Goal: Task Accomplishment & Management: Manage account settings

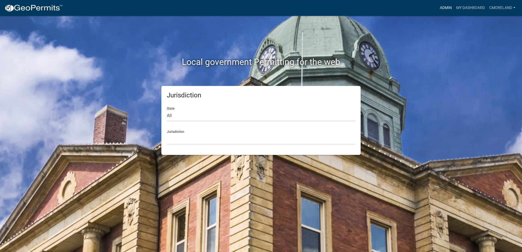
click at [444, 7] on link "Admin" at bounding box center [446, 8] width 16 height 10
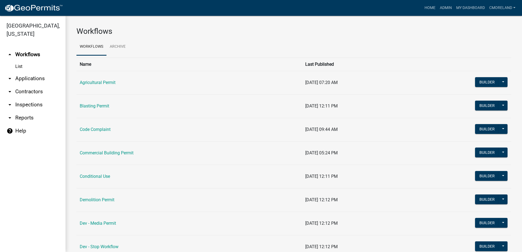
click at [28, 105] on link "arrow_drop_down Inspections" at bounding box center [33, 104] width 66 height 13
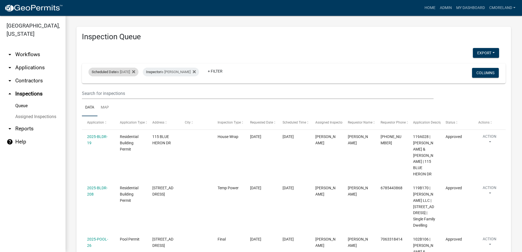
click at [133, 72] on div "Scheduled Date is 09/03/2025" at bounding box center [113, 72] width 50 height 9
click at [135, 71] on icon at bounding box center [133, 71] width 3 height 3
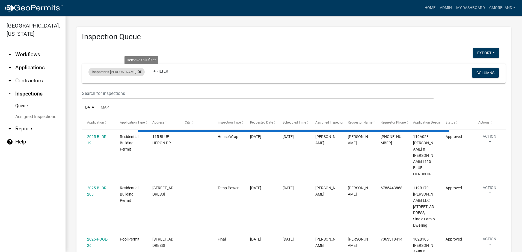
select select "2: 50"
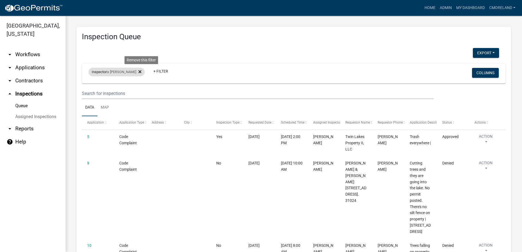
click at [141, 71] on icon at bounding box center [139, 71] width 3 height 3
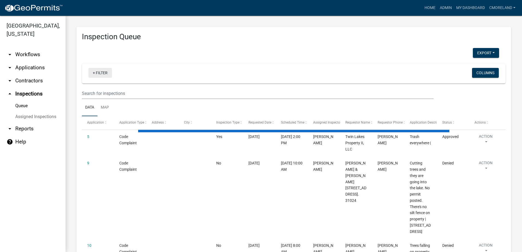
click at [104, 72] on link "+ Filter" at bounding box center [99, 73] width 23 height 10
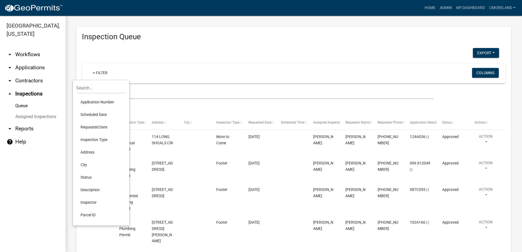
click at [97, 114] on li "Scheduled Date" at bounding box center [101, 114] width 50 height 13
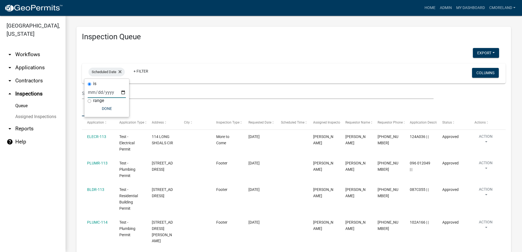
click at [123, 92] on input "date" at bounding box center [107, 92] width 38 height 11
type input "2025-09-10"
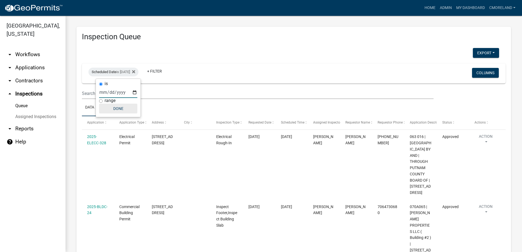
click at [124, 106] on button "Done" at bounding box center [118, 109] width 38 height 10
click at [165, 70] on link "+ Filter" at bounding box center [154, 71] width 23 height 10
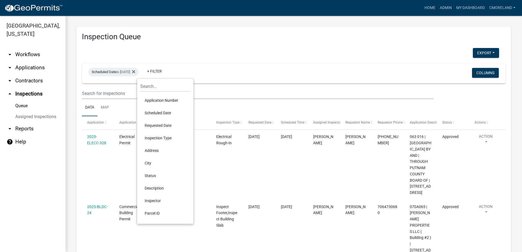
click at [152, 200] on li "Inspector" at bounding box center [165, 201] width 50 height 13
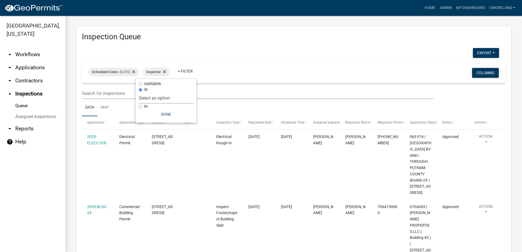
click at [178, 97] on select "Select an option None Michele Rivera Dorothy Evans Stephanie Morris Quistan Jam…" at bounding box center [166, 98] width 55 height 11
select select "07642ab0-564c-47bb-824b-0ccf2da83593"
click at [152, 93] on select "Select an option None Michele Rivera Dorothy Evans Stephanie Morris Quistan Jam…" at bounding box center [166, 98] width 55 height 11
click at [176, 115] on button "Done" at bounding box center [179, 115] width 55 height 10
click at [199, 72] on div "Inspector is Michele Rivera" at bounding box center [171, 72] width 56 height 9
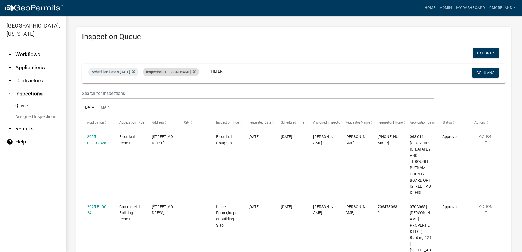
select select "07642ab0-564c-47bb-824b-0ccf2da83593"
click at [196, 72] on icon at bounding box center [194, 72] width 3 height 4
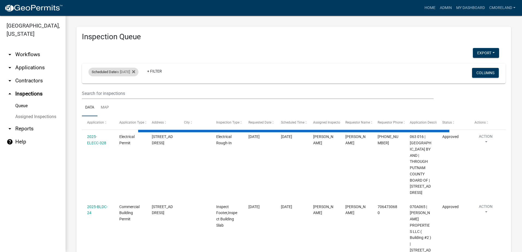
select select "2: 50"
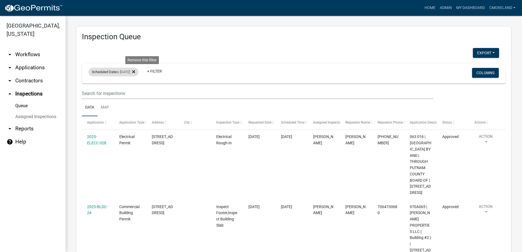
click at [135, 72] on icon at bounding box center [133, 72] width 3 height 4
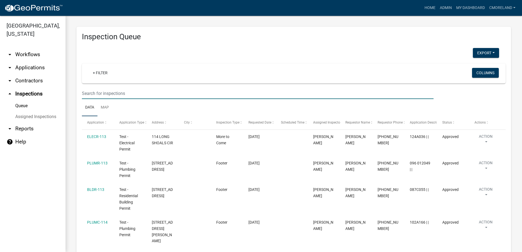
click at [114, 96] on input "text" at bounding box center [258, 93] width 352 height 11
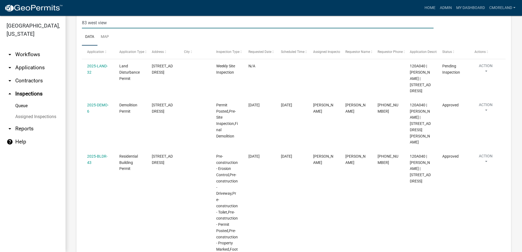
scroll to position [24, 0]
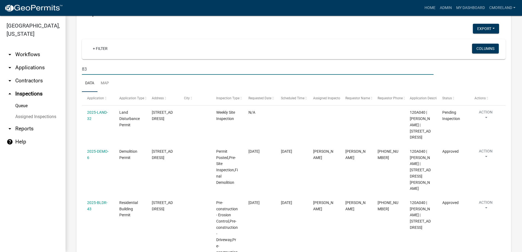
type input "8"
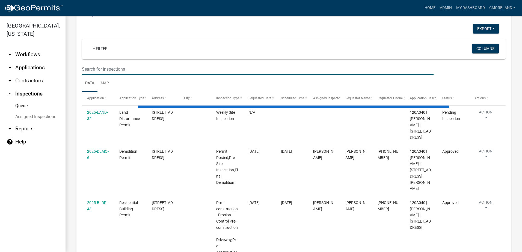
select select "2: 50"
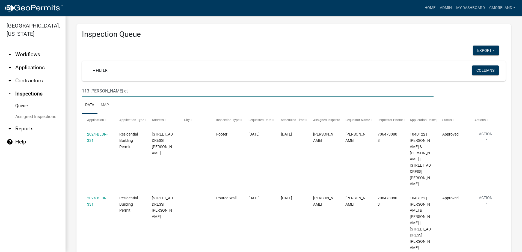
scroll to position [0, 0]
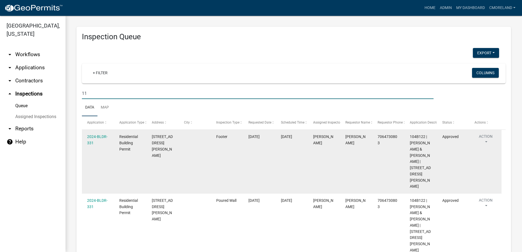
type input "1"
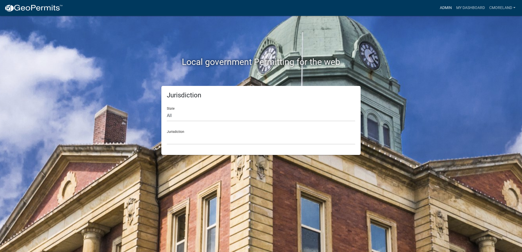
click at [445, 7] on link "Admin" at bounding box center [446, 8] width 16 height 10
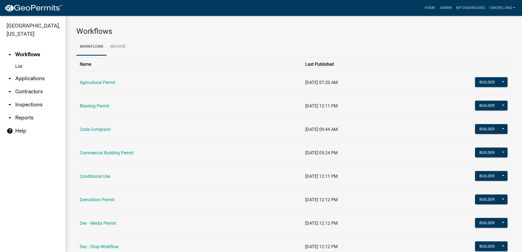
click at [36, 104] on link "arrow_drop_down Inspections" at bounding box center [33, 104] width 66 height 13
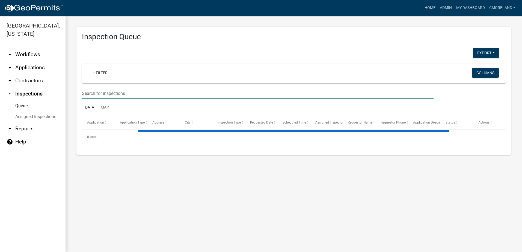
click at [97, 94] on input "text" at bounding box center [258, 93] width 352 height 11
select select "2: 50"
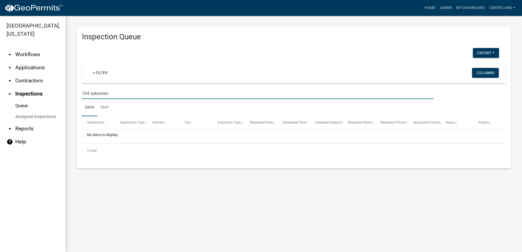
type input "104 sabastan"
click at [31, 68] on link "arrow_drop_down Applications" at bounding box center [33, 67] width 66 height 13
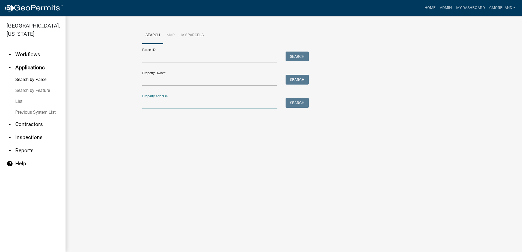
click at [154, 102] on input "Property Address:" at bounding box center [209, 103] width 135 height 11
click at [298, 101] on button "Search" at bounding box center [297, 103] width 23 height 10
click at [179, 104] on input "104 sebastion" at bounding box center [209, 103] width 135 height 11
type input "1"
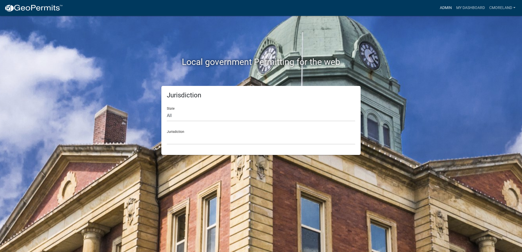
click at [446, 7] on link "Admin" at bounding box center [446, 8] width 16 height 10
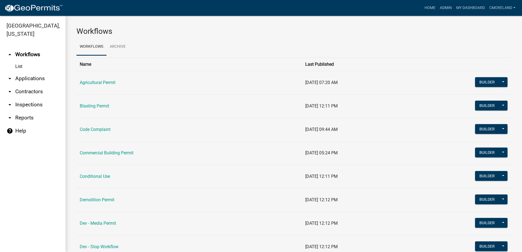
click at [38, 77] on link "arrow_drop_down Applications" at bounding box center [33, 78] width 66 height 13
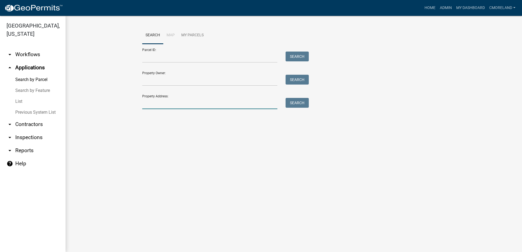
click at [146, 104] on input "Property Address:" at bounding box center [209, 103] width 135 height 11
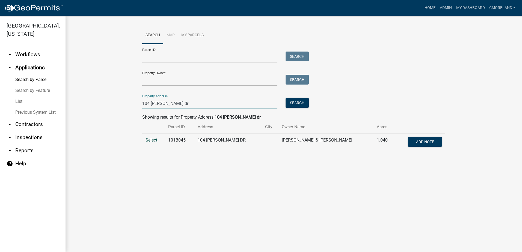
type input "104 sebastian dr"
click at [152, 141] on span "Select" at bounding box center [152, 140] width 12 height 5
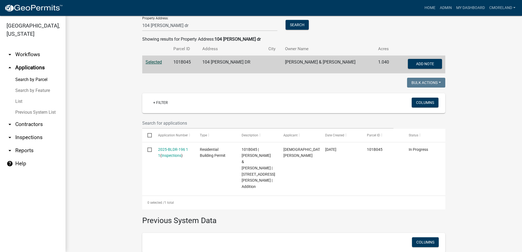
scroll to position [82, 0]
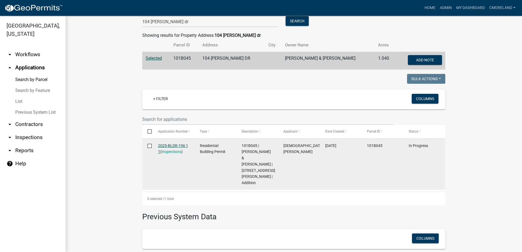
click at [171, 146] on link "2025-BLDR-196 1 1" at bounding box center [173, 149] width 30 height 11
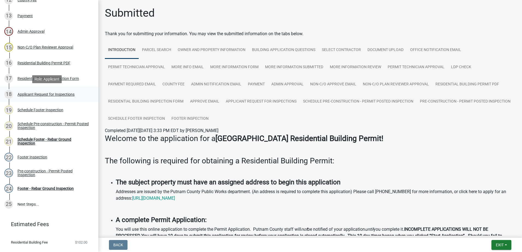
click at [40, 95] on div "Applicant Request for Inspections" at bounding box center [45, 95] width 57 height 4
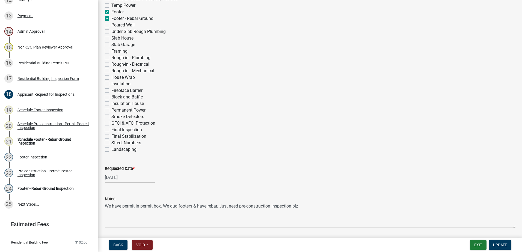
scroll to position [164, 0]
click at [34, 109] on div "Schedule Footer Inspection" at bounding box center [40, 110] width 46 height 4
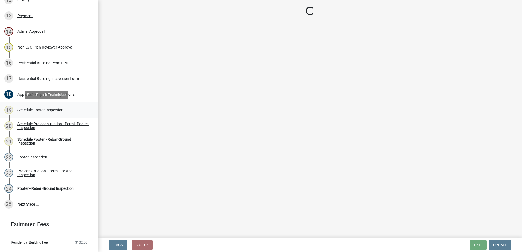
scroll to position [0, 0]
select select "07642ab0-564c-47bb-824b-0ccf2da83593"
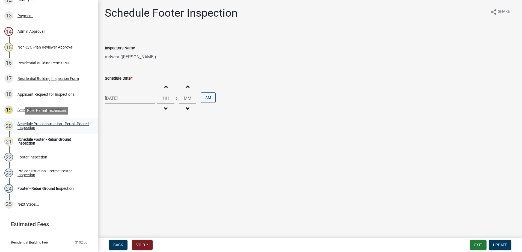
click at [32, 125] on div "Schedule Pre-construction - Permit Posted Inspection" at bounding box center [53, 126] width 72 height 8
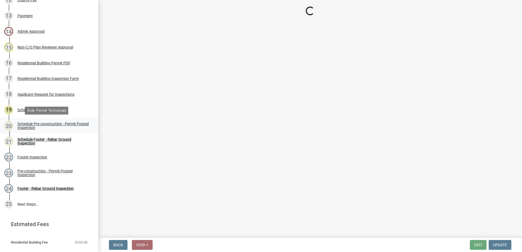
select select "07642ab0-564c-47bb-824b-0ccf2da83593"
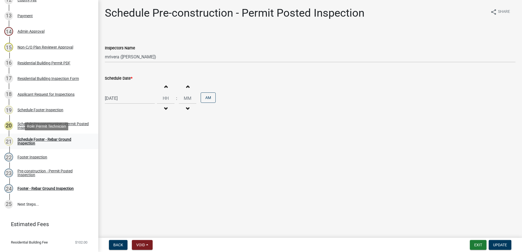
click at [32, 142] on div "Schedule Footer - Rebar Ground Inspection" at bounding box center [53, 142] width 72 height 8
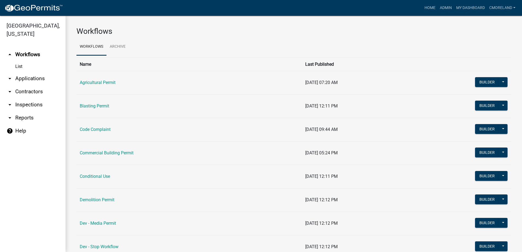
click at [29, 104] on link "arrow_drop_down Inspections" at bounding box center [33, 104] width 66 height 13
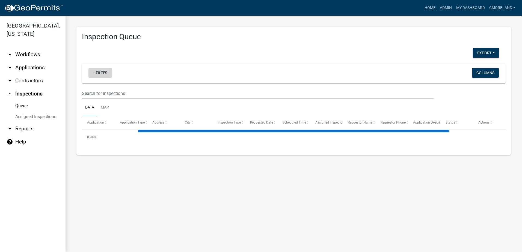
click at [99, 73] on link "+ Filter" at bounding box center [99, 73] width 23 height 10
select select "2: 50"
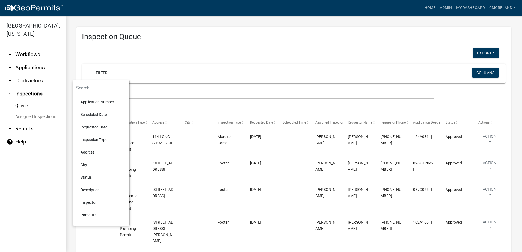
click at [94, 127] on li "Requested Date" at bounding box center [101, 127] width 50 height 13
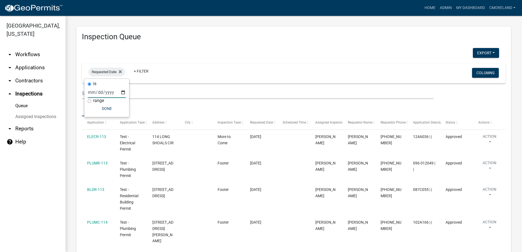
click at [123, 92] on input "date" at bounding box center [107, 92] width 38 height 11
type input "2025-09-04"
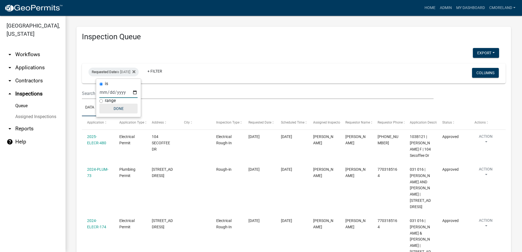
click at [122, 107] on button "Done" at bounding box center [118, 109] width 38 height 10
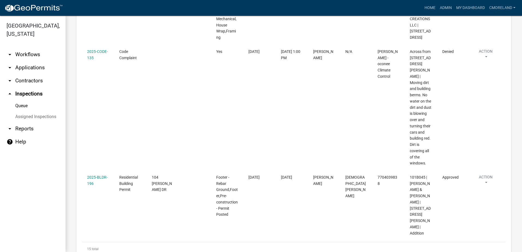
scroll to position [808, 0]
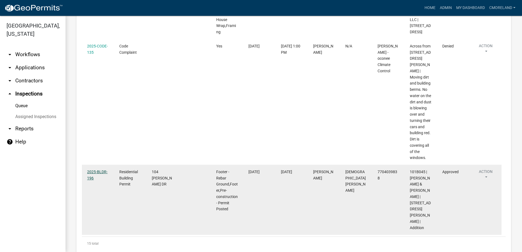
click at [105, 170] on link "2025-BLDR-196" at bounding box center [97, 175] width 20 height 11
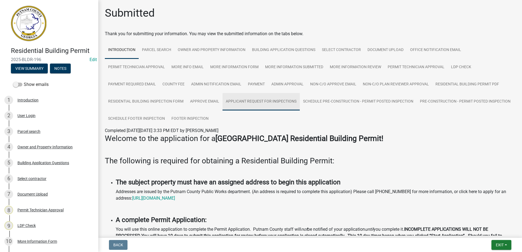
click at [292, 105] on link "Applicant Request for Inspections" at bounding box center [261, 101] width 77 height 17
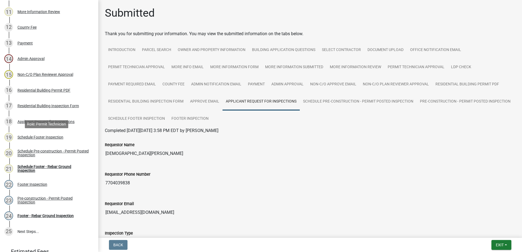
scroll to position [273, 0]
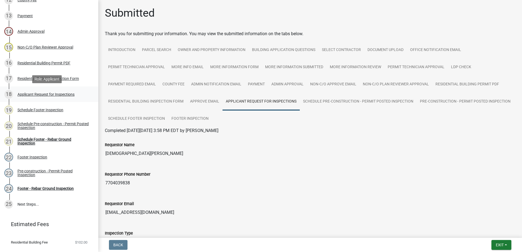
click at [70, 98] on div "18 Applicant Request for Inspections" at bounding box center [46, 94] width 85 height 9
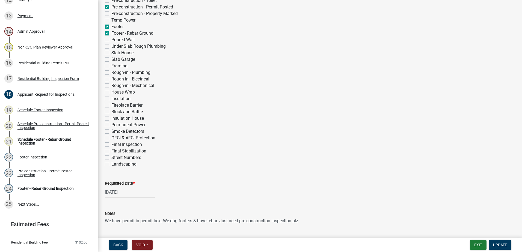
scroll to position [164, 0]
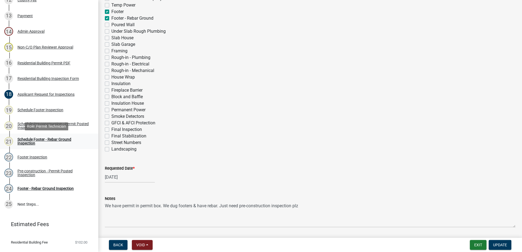
click at [53, 141] on div "Schedule Footer - Rebar Ground Inspection" at bounding box center [53, 142] width 72 height 8
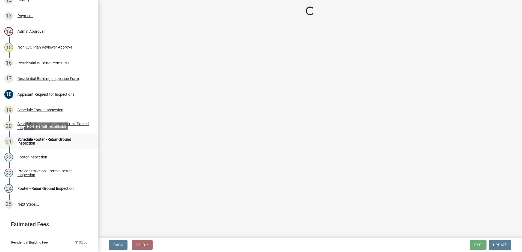
scroll to position [0, 0]
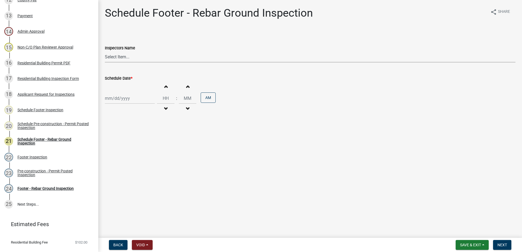
click at [123, 56] on select "Select Item... mrivera (Michele Rivera) StephanieM (Stephanie Morris ) QGrissom…" at bounding box center [310, 56] width 411 height 11
select select "07642ab0-564c-47bb-824b-0ccf2da83593"
click at [105, 51] on select "Select Item... mrivera (Michele Rivera) StephanieM (Stephanie Morris ) QGrissom…" at bounding box center [310, 56] width 411 height 11
select select "9"
select select "2025"
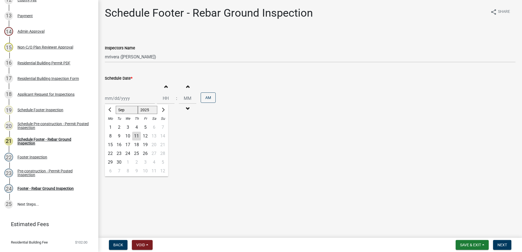
click at [114, 99] on div "Jan Feb Mar Apr May Jun Jul Aug Sep Oct Nov Dec 1525 1526 1527 1528 1529 1530 1…" at bounding box center [130, 98] width 50 height 11
click at [145, 125] on div "5" at bounding box center [145, 127] width 9 height 9
type input "09/05/2025"
click at [501, 244] on span "Next" at bounding box center [503, 245] width 10 height 4
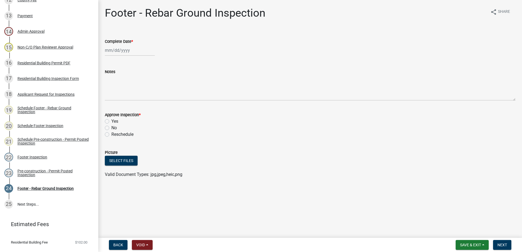
click at [120, 52] on div at bounding box center [130, 50] width 50 height 11
select select "9"
select select "2025"
click at [147, 79] on div "5" at bounding box center [145, 79] width 9 height 9
type input "09/05/2025"
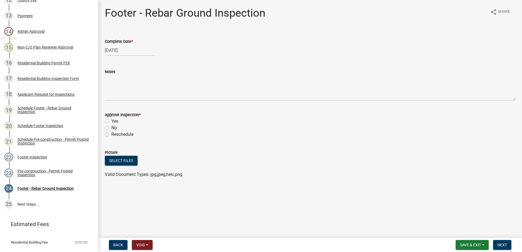
click at [111, 120] on label "Yes" at bounding box center [114, 121] width 7 height 7
click at [111, 120] on input "Yes" at bounding box center [113, 120] width 4 height 4
radio input "true"
click at [499, 244] on span "Next" at bounding box center [503, 245] width 10 height 4
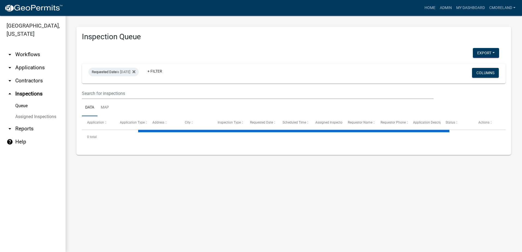
select select "2: 50"
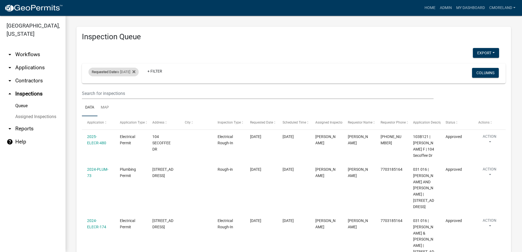
click at [139, 72] on div "Requested Date is 09/04/2025" at bounding box center [113, 72] width 50 height 9
click at [135, 71] on icon at bounding box center [133, 71] width 3 height 3
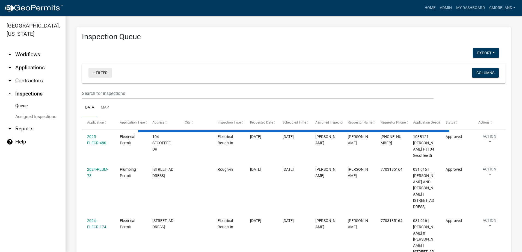
click at [103, 73] on link "+ Filter" at bounding box center [99, 73] width 23 height 10
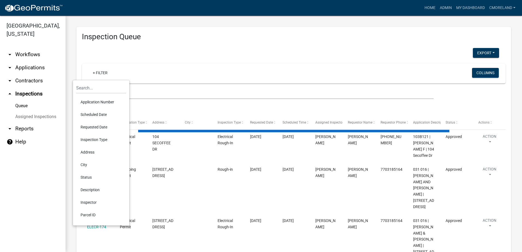
click at [365, 48] on div "Export Excel Format (.xlsx) CSV Format (.csv)" at bounding box center [290, 53] width 425 height 11
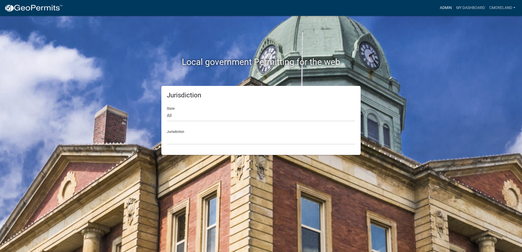
click at [446, 7] on link "Admin" at bounding box center [446, 8] width 16 height 10
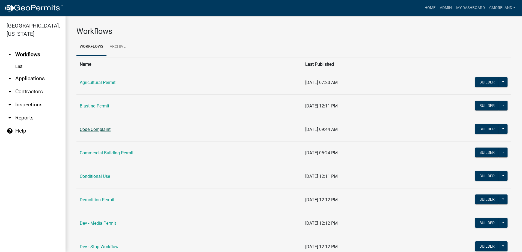
click at [99, 130] on link "Code Complaint" at bounding box center [95, 129] width 31 height 5
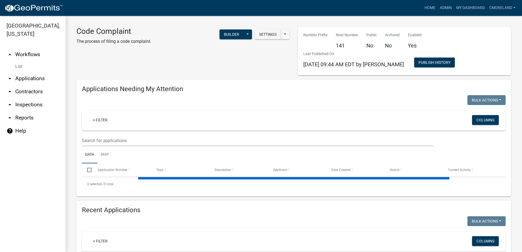
select select "2: 50"
select select "3: 100"
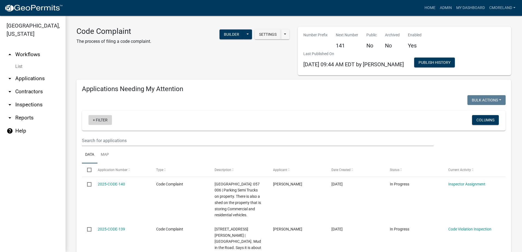
click at [100, 118] on link "+ Filter" at bounding box center [99, 120] width 23 height 10
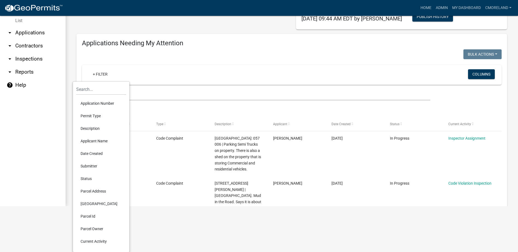
scroll to position [46, 0]
click at [95, 153] on li "Date Created" at bounding box center [101, 153] width 50 height 13
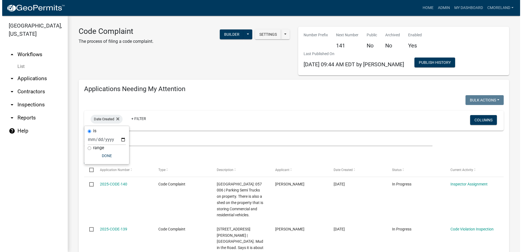
scroll to position [0, 0]
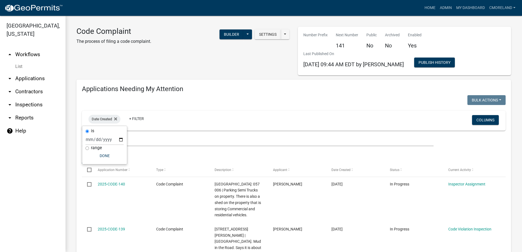
click at [87, 148] on input "range" at bounding box center [87, 149] width 4 height 4
radio input "true"
click at [135, 147] on select "Today Yesterday Current Week Previous Week Current Month Last Month Current Cal…" at bounding box center [123, 145] width 55 height 11
select select "custom"
click at [96, 140] on select "Today Yesterday Current Week Previous Week Current Month Last Month Current Cal…" at bounding box center [123, 145] width 55 height 11
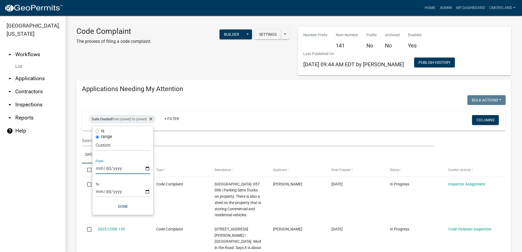
click at [147, 169] on input "date" at bounding box center [123, 168] width 55 height 11
type input "2025-06-01"
click at [152, 192] on input "date" at bounding box center [126, 191] width 55 height 11
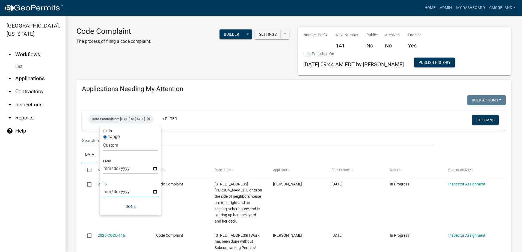
type input "2025-08-31"
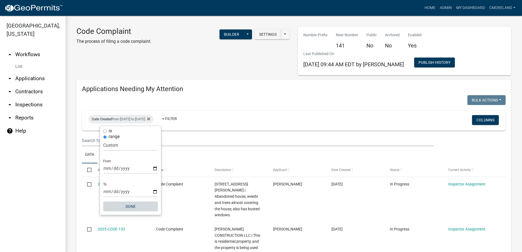
click at [130, 206] on button "Done" at bounding box center [130, 207] width 55 height 10
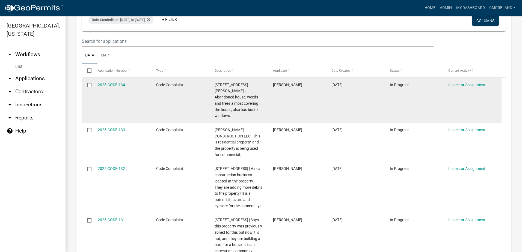
scroll to position [109, 0]
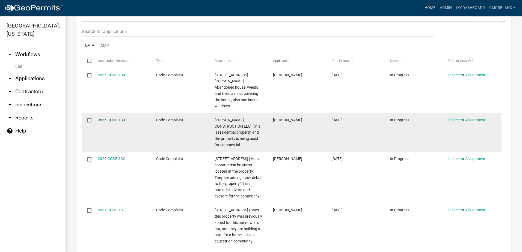
click at [116, 118] on link "2025-CODE-133" at bounding box center [111, 120] width 27 height 4
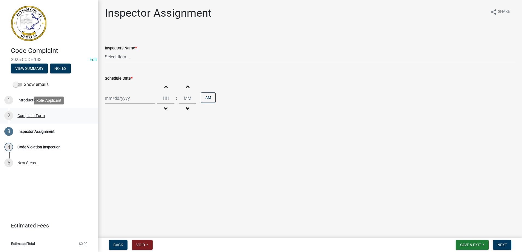
click at [34, 115] on div "Complaint Form" at bounding box center [30, 116] width 27 height 4
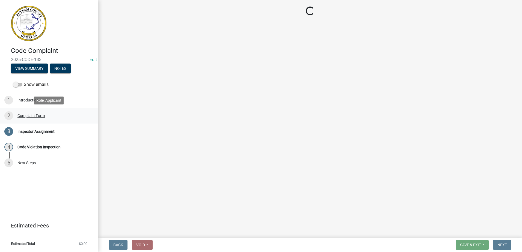
select select "76170ab1-b25a-468b-8231-d5eb0e85b261"
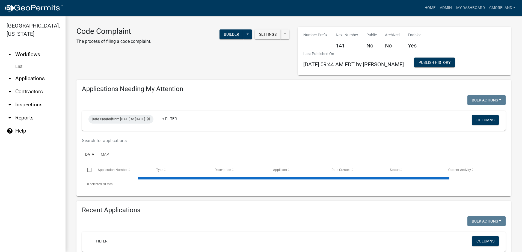
select select "2: 50"
select select "3: 100"
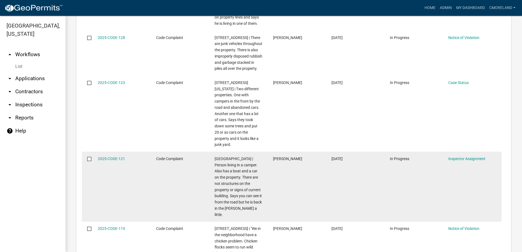
scroll to position [437, 0]
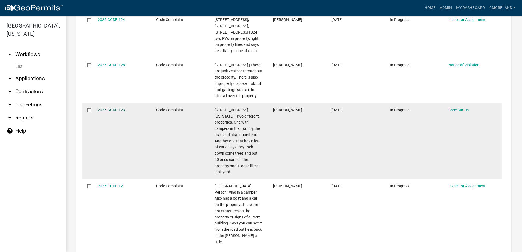
click at [113, 108] on link "2025-CODE-123" at bounding box center [111, 110] width 27 height 4
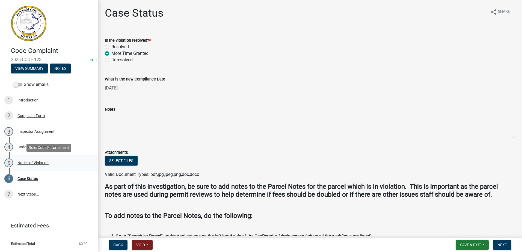
click at [45, 164] on div "Notice of Violation" at bounding box center [32, 163] width 31 height 4
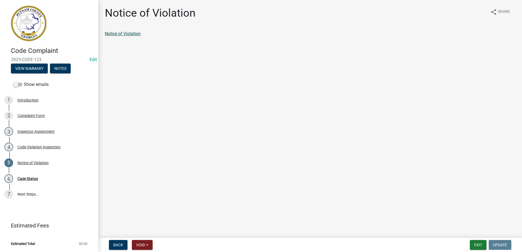
click at [125, 35] on link "Notice of Violation" at bounding box center [123, 33] width 36 height 5
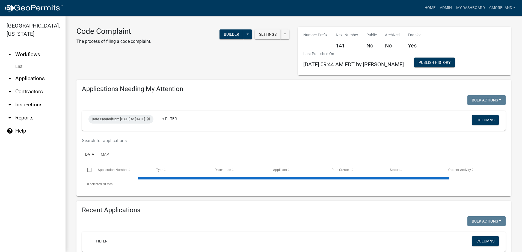
select select "2: 50"
select select "3: 100"
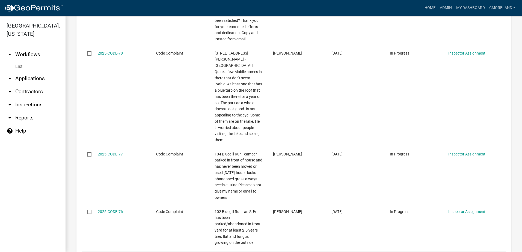
scroll to position [3714, 0]
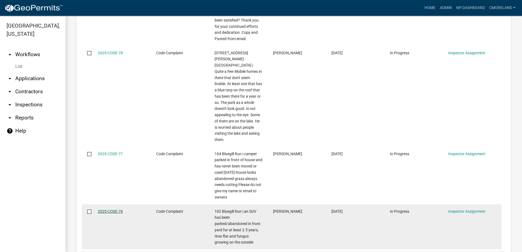
click at [106, 209] on link "2025-CODE-76" at bounding box center [110, 211] width 25 height 4
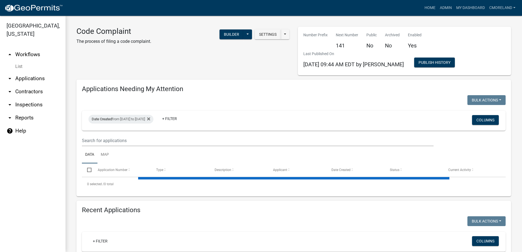
select select "2: 50"
select select "3: 100"
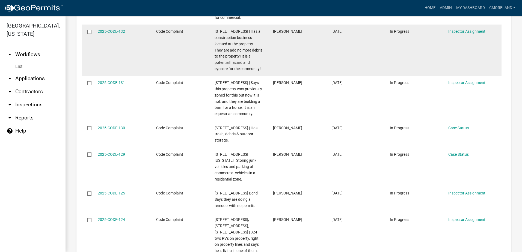
scroll to position [246, 0]
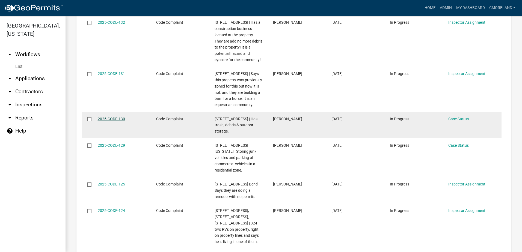
click at [119, 117] on link "2025-CODE-130" at bounding box center [111, 119] width 27 height 4
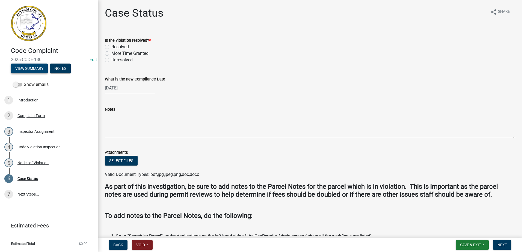
click at [39, 69] on button "View Summary" at bounding box center [29, 69] width 37 height 10
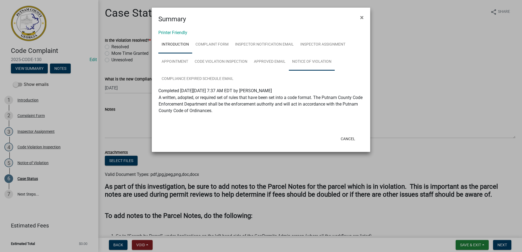
click at [304, 61] on link "Notice of Violation" at bounding box center [312, 61] width 46 height 17
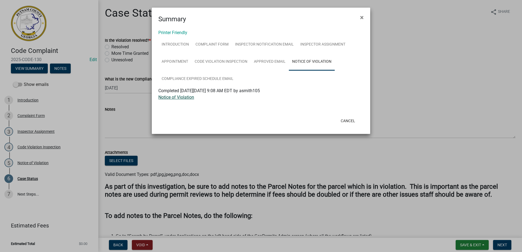
click at [192, 97] on link "Notice of Violation" at bounding box center [176, 97] width 36 height 5
click at [361, 19] on span "×" at bounding box center [362, 18] width 4 height 8
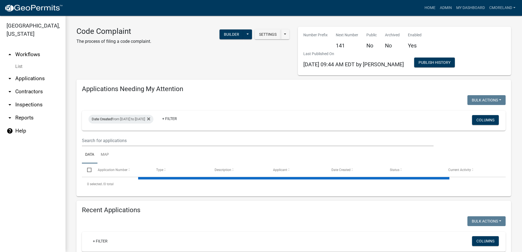
select select "2: 50"
select select "3: 100"
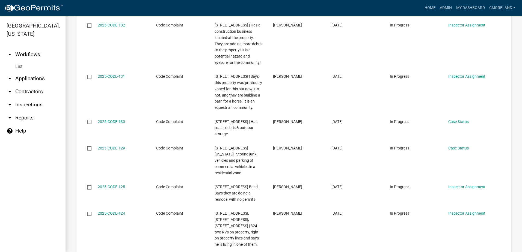
scroll to position [246, 0]
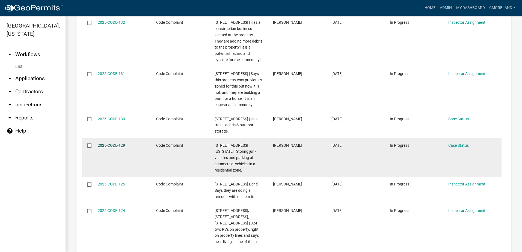
click at [118, 143] on link "2025-CODE-129" at bounding box center [111, 145] width 27 height 4
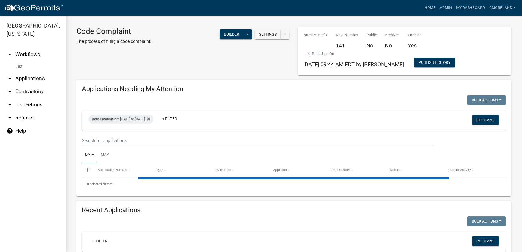
select select "2: 50"
select select "3: 100"
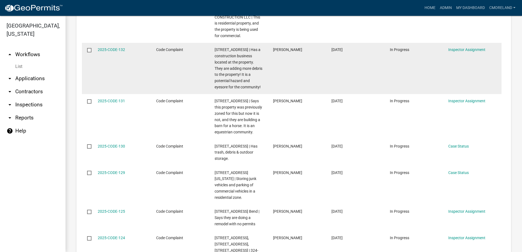
scroll to position [246, 0]
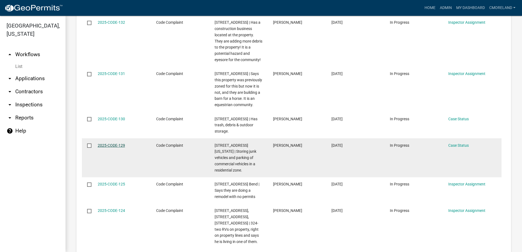
click at [112, 143] on link "2025-CODE-129" at bounding box center [111, 145] width 27 height 4
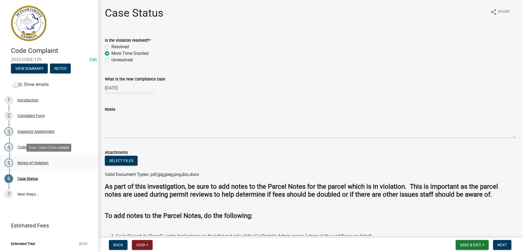
click at [35, 164] on div "Notice of Violation" at bounding box center [32, 163] width 31 height 4
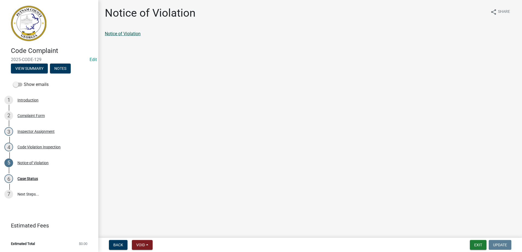
click at [116, 34] on link "Notice of Violation" at bounding box center [123, 33] width 36 height 5
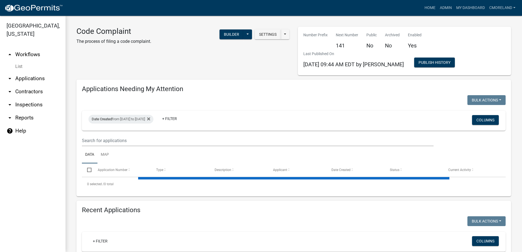
select select "2: 50"
select select "3: 100"
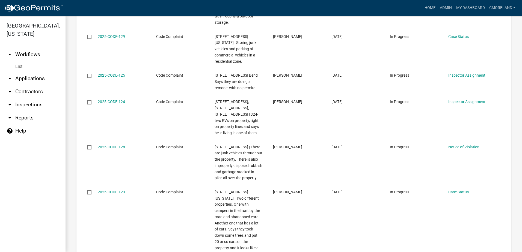
scroll to position [355, 0]
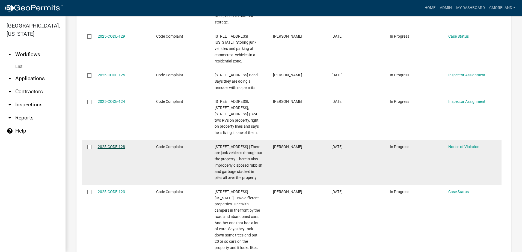
click at [112, 145] on link "2025-CODE-128" at bounding box center [111, 147] width 27 height 4
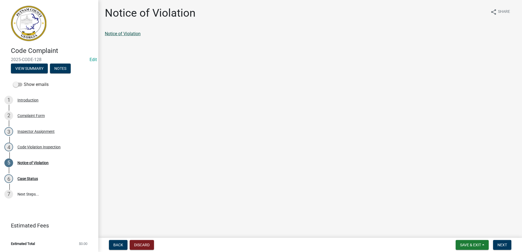
click at [120, 33] on link "Notice of Violation" at bounding box center [123, 33] width 36 height 5
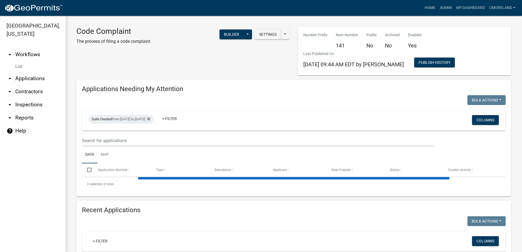
select select "2: 50"
select select "3: 100"
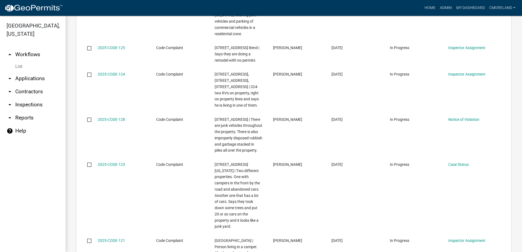
scroll to position [410, 0]
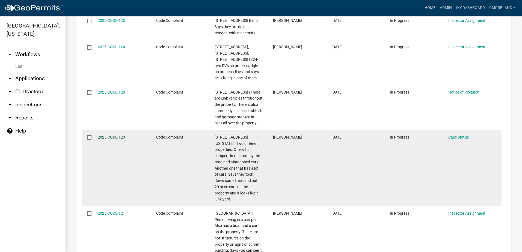
click at [115, 135] on link "2025-CODE-123" at bounding box center [111, 137] width 27 height 4
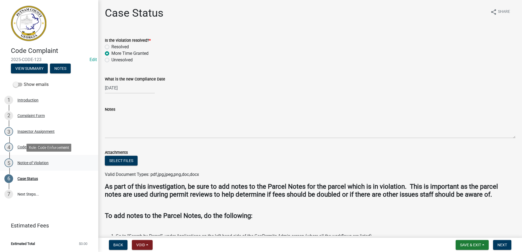
click at [36, 162] on div "Notice of Violation" at bounding box center [32, 163] width 31 height 4
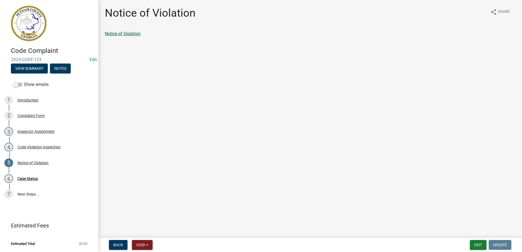
click at [129, 33] on link "Notice of Violation" at bounding box center [123, 33] width 36 height 5
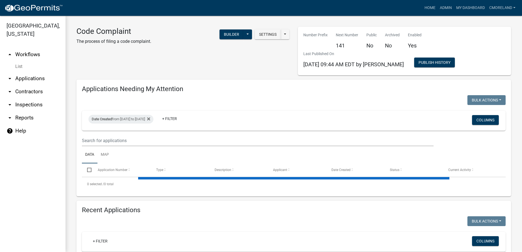
select select "2: 50"
select select "3: 100"
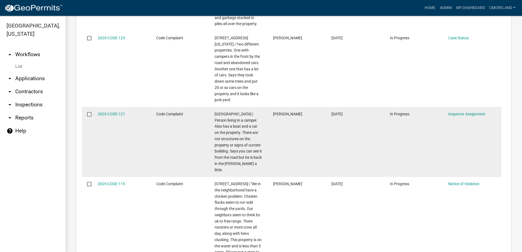
scroll to position [519, 0]
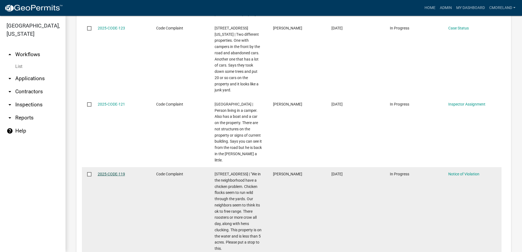
click at [113, 172] on link "2025-CODE-119" at bounding box center [111, 174] width 27 height 4
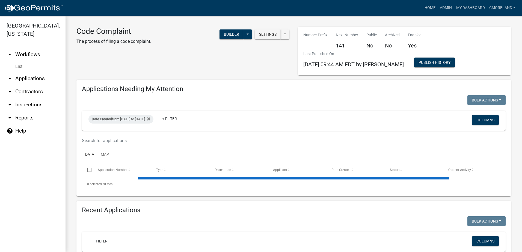
select select "2: 50"
select select "3: 100"
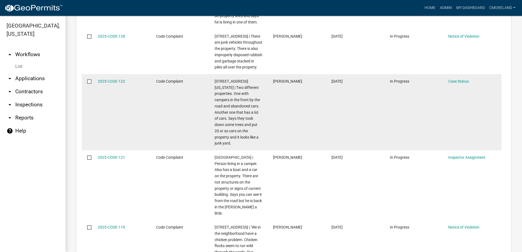
scroll to position [492, 0]
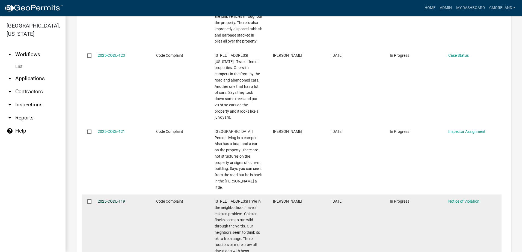
click at [111, 199] on link "2025-CODE-119" at bounding box center [111, 201] width 27 height 4
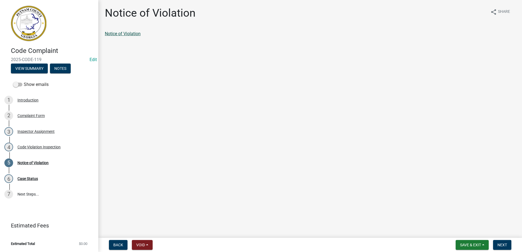
click at [125, 34] on link "Notice of Violation" at bounding box center [123, 33] width 36 height 5
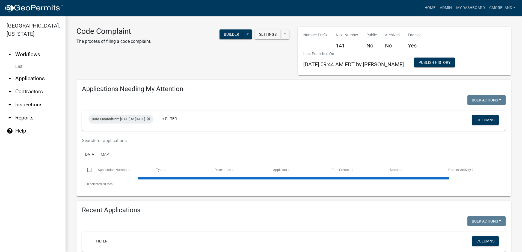
select select "2: 50"
select select "3: 100"
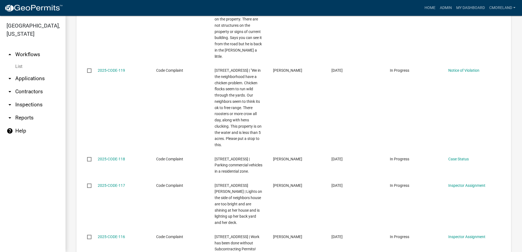
scroll to position [655, 0]
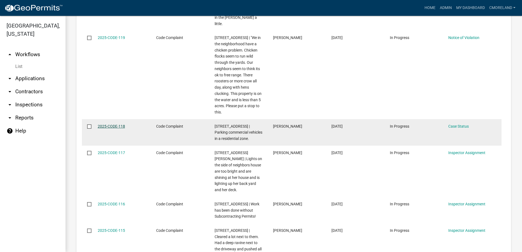
click at [110, 124] on link "2025-CODE-118" at bounding box center [111, 126] width 27 height 4
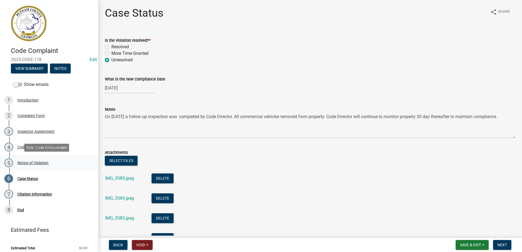
click at [40, 163] on div "Notice of Violation" at bounding box center [32, 163] width 31 height 4
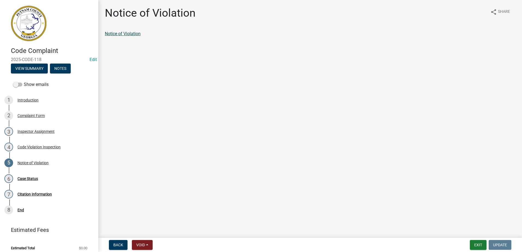
click at [115, 33] on link "Notice of Violation" at bounding box center [123, 33] width 36 height 5
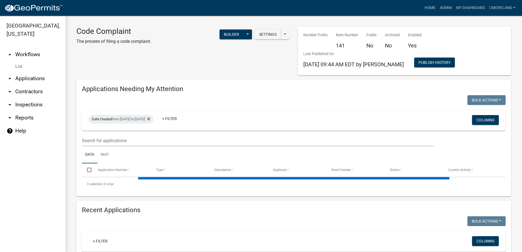
select select "2: 50"
select select "3: 100"
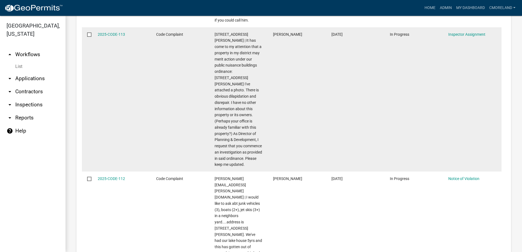
scroll to position [1038, 0]
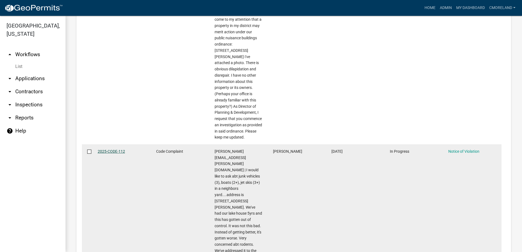
click at [116, 149] on link "2025-CODE-112" at bounding box center [111, 151] width 27 height 4
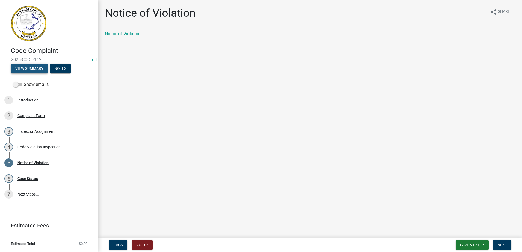
click at [37, 67] on button "View Summary" at bounding box center [29, 69] width 37 height 10
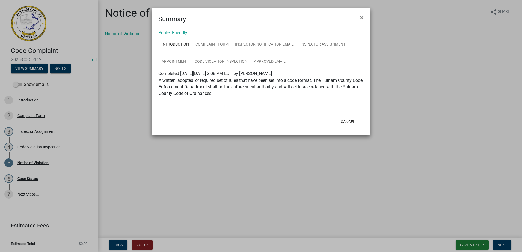
click at [220, 44] on link "Complaint Form" at bounding box center [212, 44] width 40 height 17
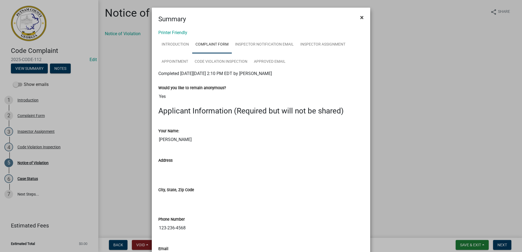
click at [362, 19] on button "×" at bounding box center [362, 17] width 12 height 15
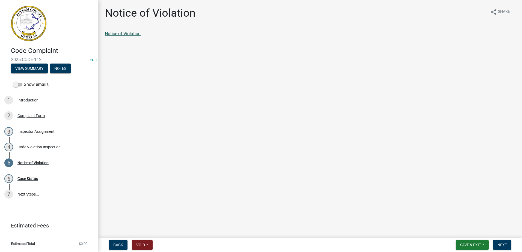
click at [123, 32] on link "Notice of Violation" at bounding box center [123, 33] width 36 height 5
click at [36, 146] on div "Code Violation Inspection" at bounding box center [38, 147] width 43 height 4
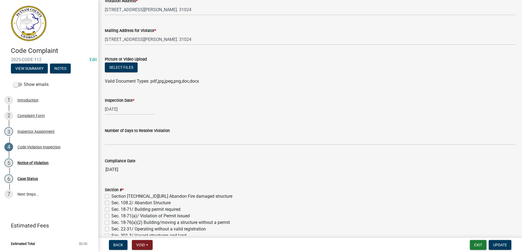
scroll to position [164, 0]
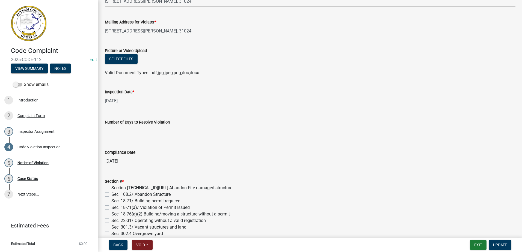
click at [110, 160] on input "07/28/2025" at bounding box center [310, 161] width 411 height 11
click at [132, 161] on input "07/28/2025" at bounding box center [310, 161] width 411 height 11
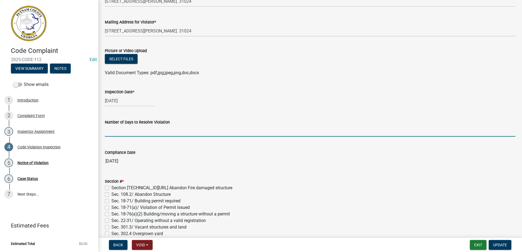
drag, startPoint x: 132, startPoint y: 161, endPoint x: 111, endPoint y: 130, distance: 37.0
click at [111, 130] on input "text" at bounding box center [310, 131] width 411 height 11
click at [160, 131] on input "45" at bounding box center [310, 131] width 411 height 11
click at [163, 129] on input "45" at bounding box center [310, 131] width 411 height 11
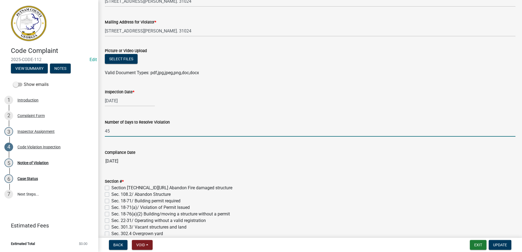
click at [165, 129] on input "45" at bounding box center [310, 131] width 411 height 11
click at [498, 244] on span "Update" at bounding box center [500, 245] width 14 height 4
click at [117, 128] on input "45" at bounding box center [310, 131] width 411 height 11
type input "4"
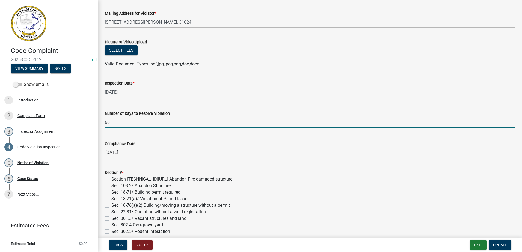
scroll to position [273, 0]
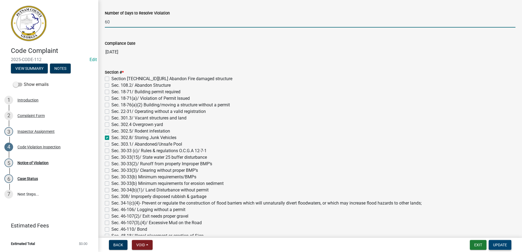
type input "60"
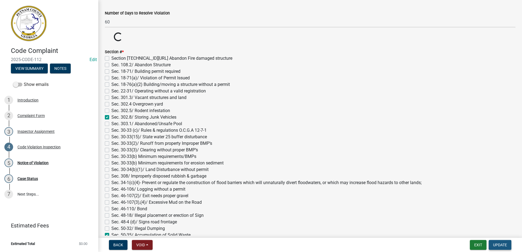
click at [496, 243] on span "Update" at bounding box center [500, 245] width 14 height 4
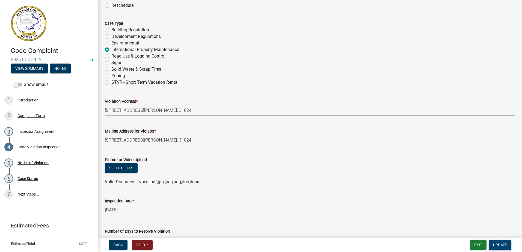
scroll to position [0, 0]
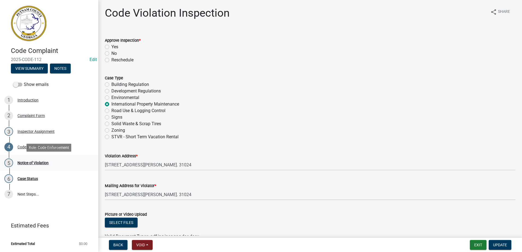
click at [36, 163] on div "Notice of Violation" at bounding box center [32, 163] width 31 height 4
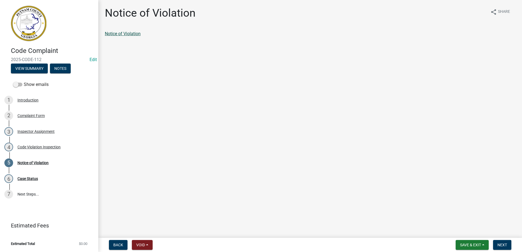
click at [115, 33] on link "Notice of Violation" at bounding box center [123, 33] width 36 height 5
click at [29, 178] on div "Case Status" at bounding box center [27, 179] width 20 height 4
click at [28, 178] on div "Case Status" at bounding box center [27, 179] width 20 height 4
click at [34, 164] on div "Notice of Violation" at bounding box center [32, 163] width 31 height 4
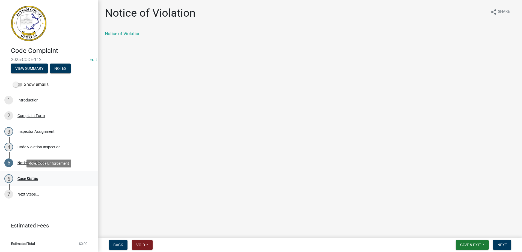
click at [24, 179] on div "Case Status" at bounding box center [27, 179] width 20 height 4
click at [504, 245] on span "Next" at bounding box center [503, 245] width 10 height 4
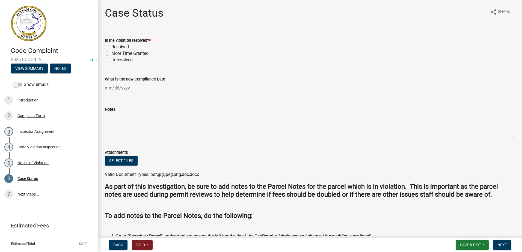
click at [111, 54] on label "More Time Granted" at bounding box center [129, 53] width 37 height 7
click at [111, 54] on input "More Time Granted" at bounding box center [113, 52] width 4 height 4
radio input "true"
select select "9"
select select "2025"
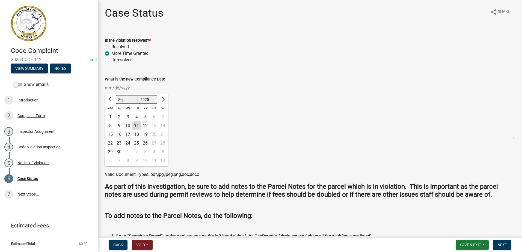
click at [116, 90] on div "Jan Feb Mar Apr May Jun Jul Aug Sep Oct Nov Dec 1525 1526 1527 1528 1529 1530 1…" at bounding box center [130, 87] width 50 height 11
click at [118, 152] on div "30" at bounding box center [119, 152] width 9 height 9
type input "09/30/2025"
click at [503, 243] on span "Next" at bounding box center [503, 245] width 10 height 4
click at [506, 245] on span "Next" at bounding box center [503, 245] width 10 height 4
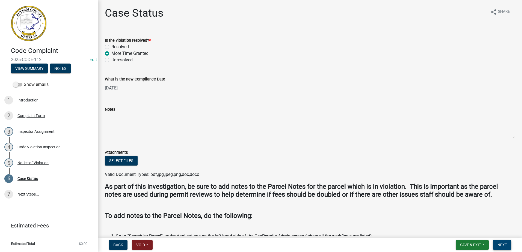
click at [503, 243] on span "Next" at bounding box center [503, 245] width 10 height 4
click at [504, 246] on span "Next" at bounding box center [503, 245] width 10 height 4
click at [43, 162] on div "Notice of Violation" at bounding box center [32, 163] width 31 height 4
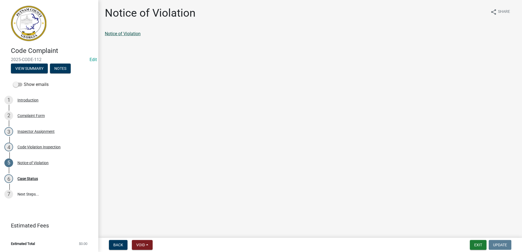
click at [119, 32] on link "Notice of Violation" at bounding box center [123, 33] width 36 height 5
click at [33, 180] on div "Case Status" at bounding box center [27, 179] width 20 height 4
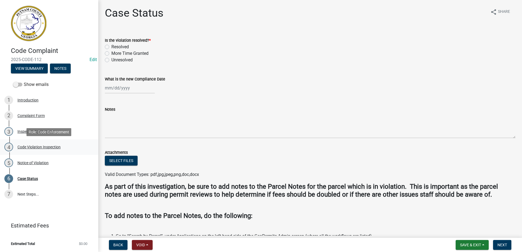
click at [43, 146] on div "Code Violation Inspection" at bounding box center [38, 147] width 43 height 4
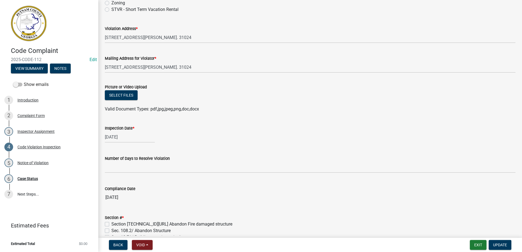
scroll to position [137, 0]
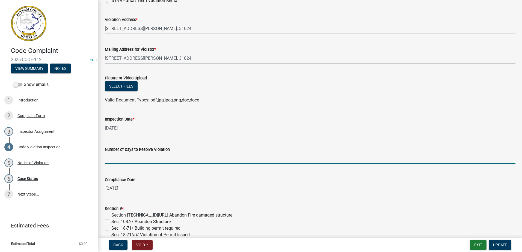
click at [110, 159] on input "text" at bounding box center [310, 158] width 411 height 11
click at [116, 158] on input "60" at bounding box center [310, 158] width 411 height 11
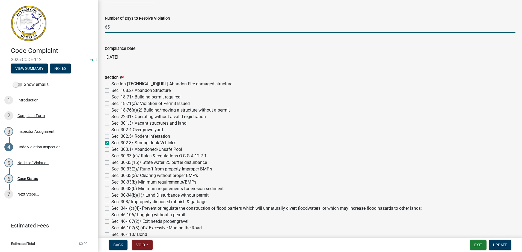
scroll to position [273, 0]
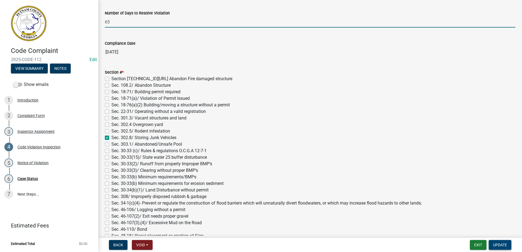
type input "65"
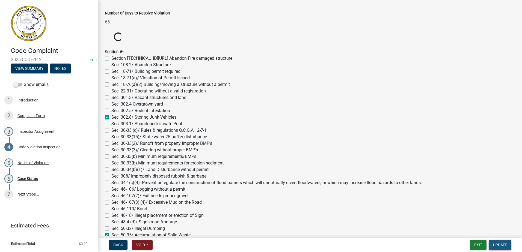
click at [502, 245] on span "Update" at bounding box center [500, 245] width 14 height 4
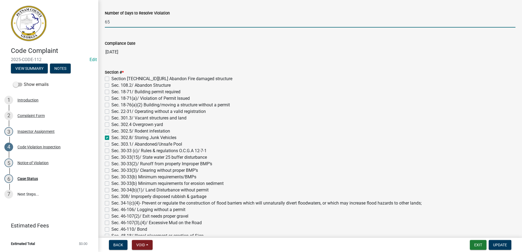
click at [119, 23] on input "65" at bounding box center [310, 21] width 411 height 11
click at [25, 178] on div "Case Status" at bounding box center [27, 179] width 20 height 4
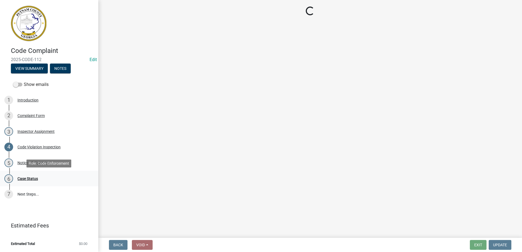
scroll to position [0, 0]
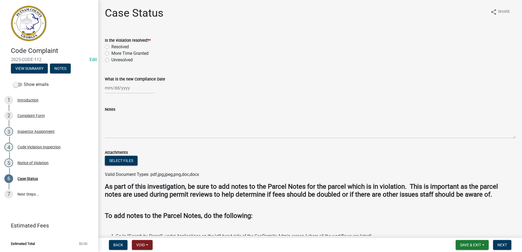
click at [111, 52] on label "More Time Granted" at bounding box center [129, 53] width 37 height 7
click at [111, 52] on input "More Time Granted" at bounding box center [113, 52] width 4 height 4
radio input "true"
select select "9"
select select "2025"
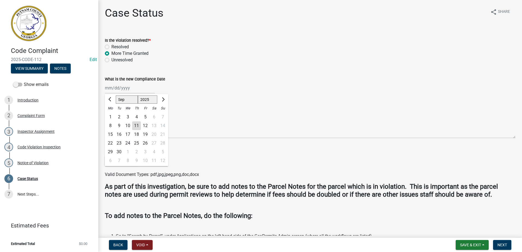
click at [117, 91] on div "Jan Feb Mar Apr May Jun Jul Aug Sep Oct Nov Dec 1525 1526 1527 1528 1529 1530 1…" at bounding box center [130, 87] width 50 height 11
click at [119, 152] on div "30" at bounding box center [119, 152] width 9 height 9
type input "09/30/2025"
click at [504, 243] on span "Next" at bounding box center [503, 245] width 10 height 4
click at [477, 245] on span "Save & Exit" at bounding box center [470, 245] width 21 height 4
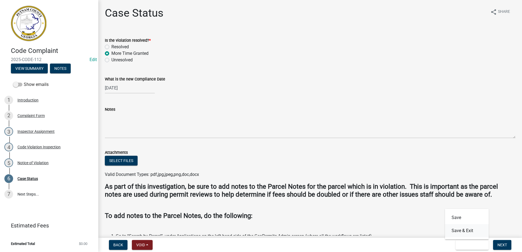
click at [469, 231] on button "Save & Exit" at bounding box center [467, 230] width 44 height 13
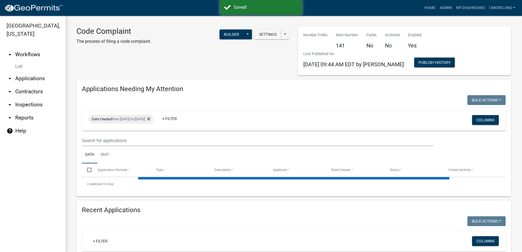
select select "2: 50"
select select "3: 100"
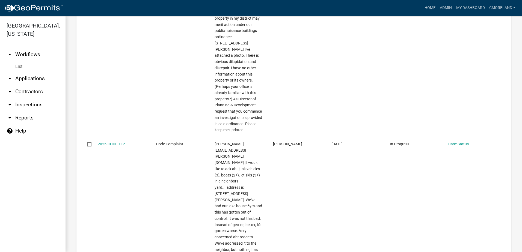
scroll to position [1092, 0]
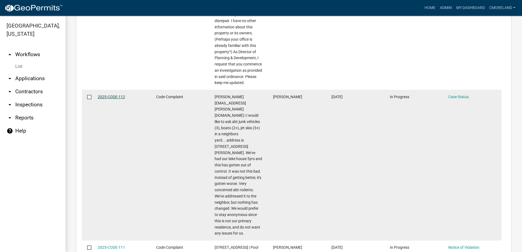
click at [116, 95] on link "2025-CODE-112" at bounding box center [111, 97] width 27 height 4
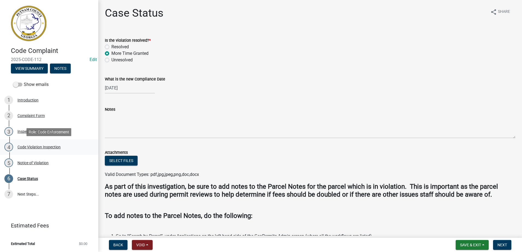
click at [27, 147] on div "Code Violation Inspection" at bounding box center [38, 147] width 43 height 4
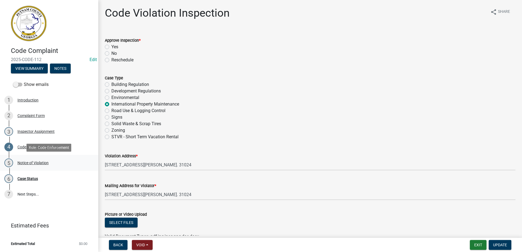
click at [25, 162] on div "Notice of Violation" at bounding box center [32, 163] width 31 height 4
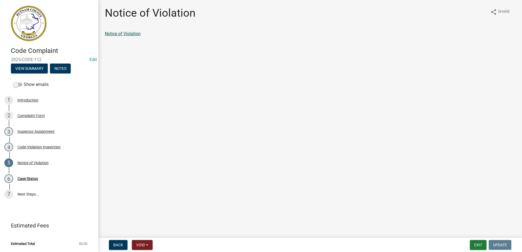
click at [127, 34] on link "Notice of Violation" at bounding box center [123, 33] width 36 height 5
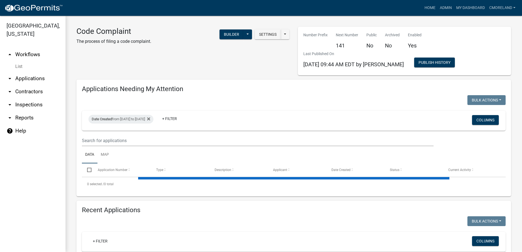
select select "2: 50"
select select "3: 100"
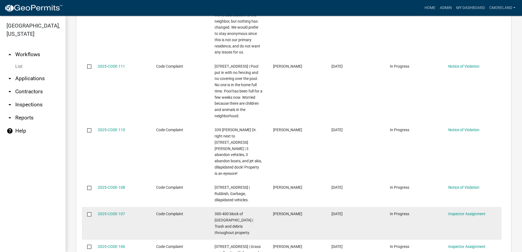
scroll to position [1284, 0]
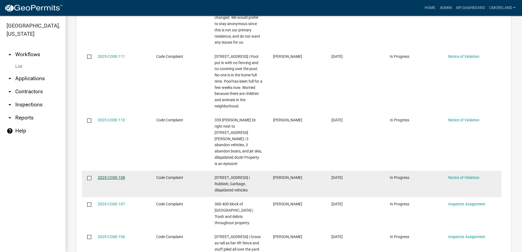
click at [114, 176] on link "2025-CODE-108" at bounding box center [111, 178] width 27 height 4
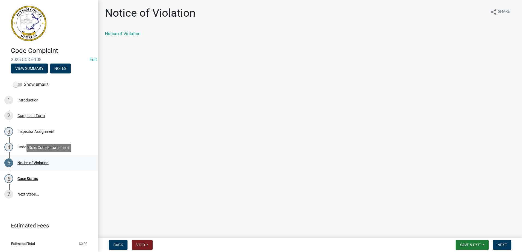
click at [35, 162] on div "Notice of Violation" at bounding box center [32, 163] width 31 height 4
click at [31, 179] on div "Case Status" at bounding box center [27, 179] width 20 height 4
click at [32, 178] on div "Case Status" at bounding box center [27, 179] width 20 height 4
click at [34, 177] on div "Case Status" at bounding box center [27, 179] width 20 height 4
click at [500, 249] on button "Next" at bounding box center [502, 245] width 18 height 10
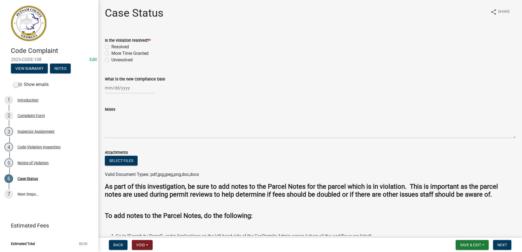
click at [111, 53] on label "More Time Granted" at bounding box center [129, 53] width 37 height 7
click at [111, 53] on input "More Time Granted" at bounding box center [113, 52] width 4 height 4
radio input "true"
click at [123, 89] on div at bounding box center [130, 87] width 50 height 11
select select "9"
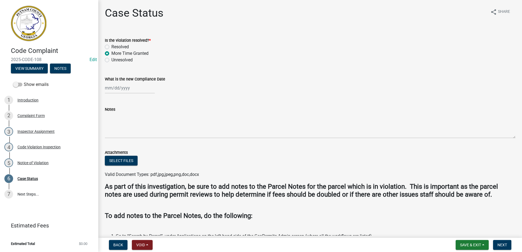
select select "2025"
click at [163, 98] on span "Next month" at bounding box center [163, 99] width 4 height 4
select select "10"
click at [137, 150] on div "30" at bounding box center [136, 152] width 9 height 9
type input "10/30/2025"
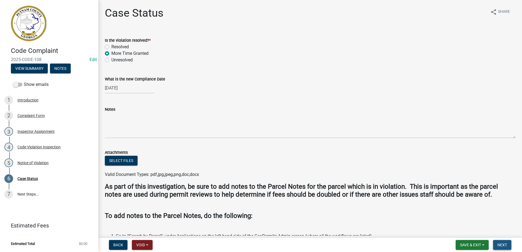
click at [500, 243] on span "Next" at bounding box center [503, 245] width 10 height 4
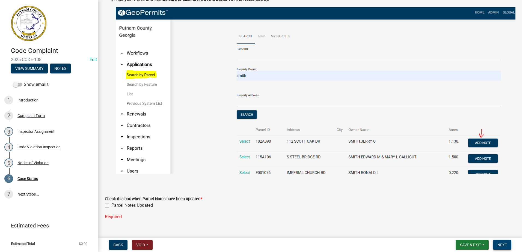
scroll to position [272, 0]
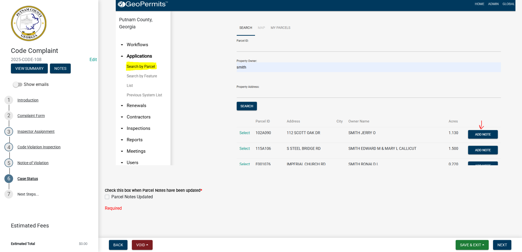
click at [111, 194] on label "Parcel Notes Updated" at bounding box center [132, 197] width 42 height 7
click at [111, 194] on input "Parcel Notes Updated" at bounding box center [113, 196] width 4 height 4
checkbox input "true"
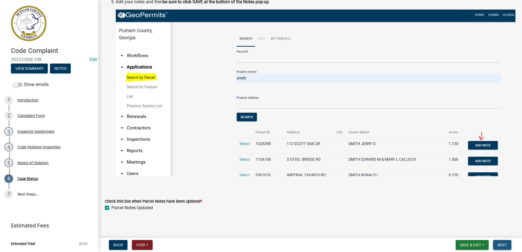
click at [501, 243] on span "Next" at bounding box center [503, 245] width 10 height 4
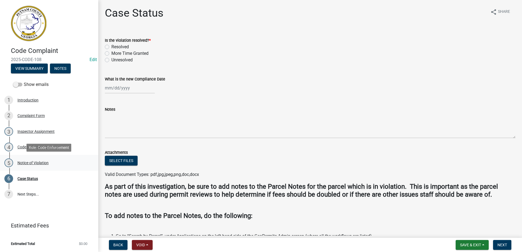
click at [41, 163] on div "Notice of Violation" at bounding box center [32, 163] width 31 height 4
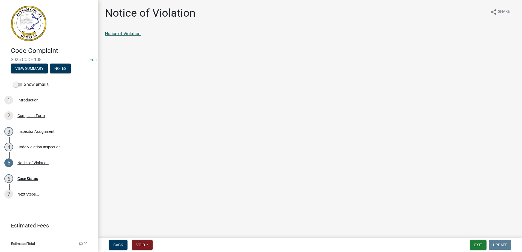
click at [119, 31] on link "Notice of Violation" at bounding box center [123, 33] width 36 height 5
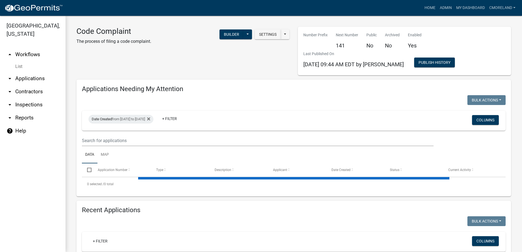
select select "2: 50"
select select "3: 100"
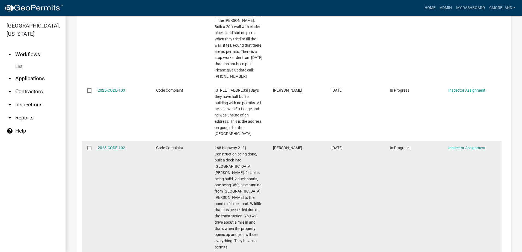
scroll to position [1693, 0]
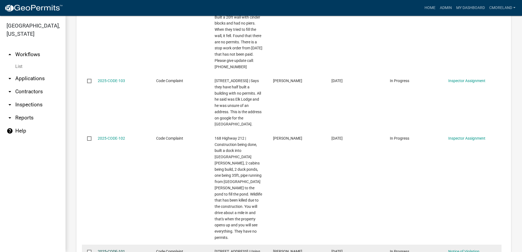
click at [112, 250] on link "2025-CODE-101" at bounding box center [111, 252] width 27 height 4
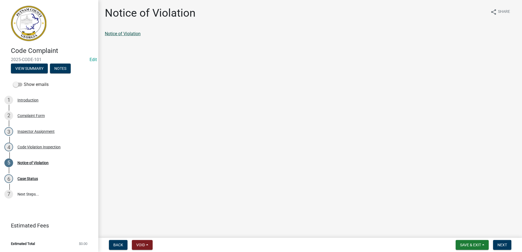
click at [123, 33] on link "Notice of Violation" at bounding box center [123, 33] width 36 height 5
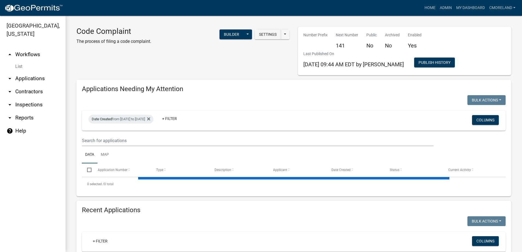
select select "2: 50"
select select "3: 100"
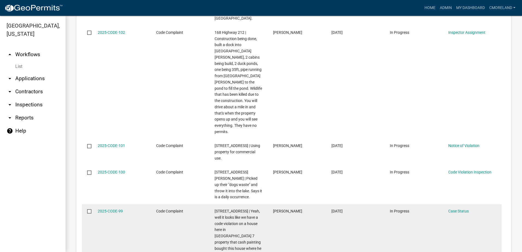
scroll to position [1802, 0]
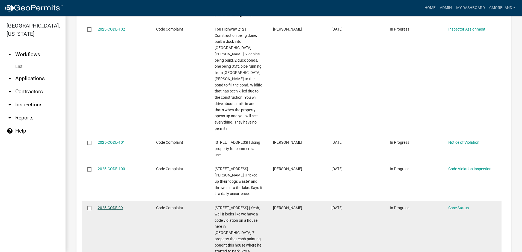
click at [113, 206] on link "2025-CODE-99" at bounding box center [110, 208] width 25 height 4
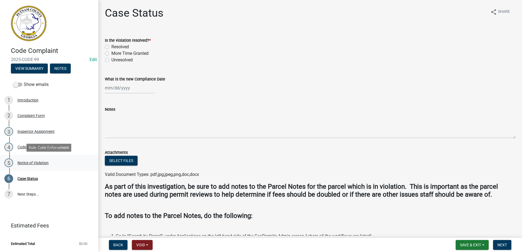
click at [35, 163] on div "Notice of Violation" at bounding box center [32, 163] width 31 height 4
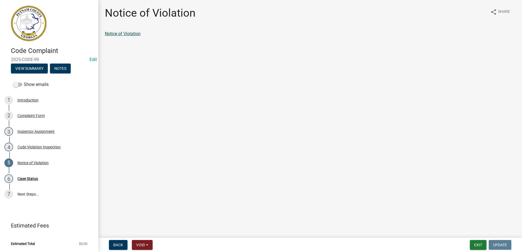
click at [122, 33] on link "Notice of Violation" at bounding box center [123, 33] width 36 height 5
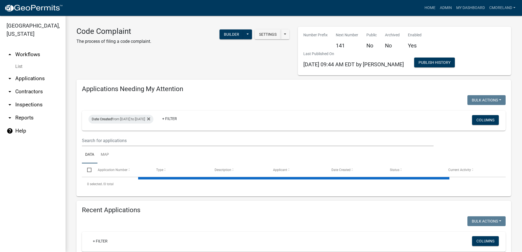
select select "2: 50"
select select "3: 100"
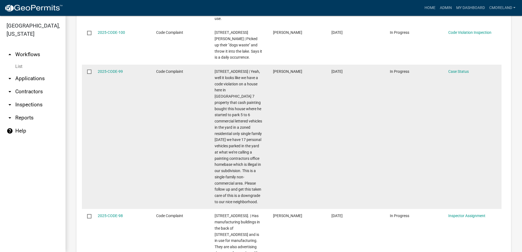
scroll to position [1966, 0]
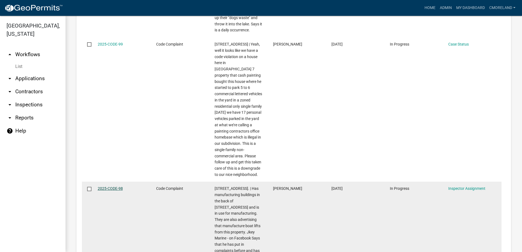
click at [107, 187] on link "2025-CODE-98" at bounding box center [110, 189] width 25 height 4
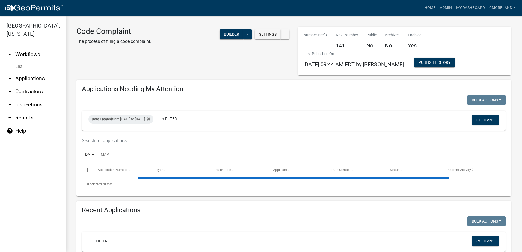
select select "2: 50"
select select "3: 100"
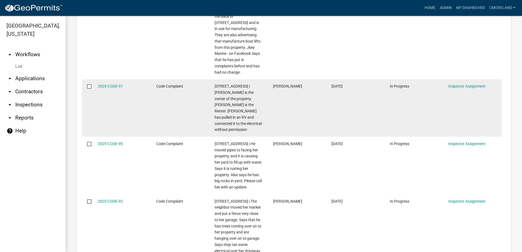
scroll to position [2157, 0]
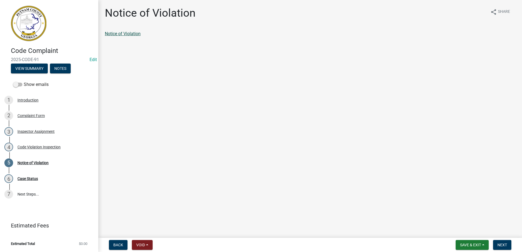
click at [120, 32] on link "Notice of Violation" at bounding box center [123, 33] width 36 height 5
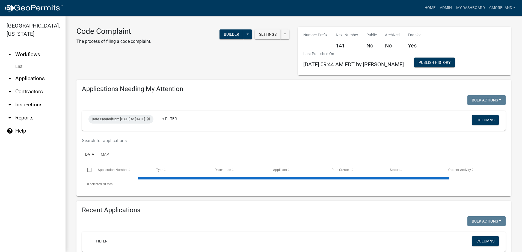
select select "2: 50"
select select "3: 100"
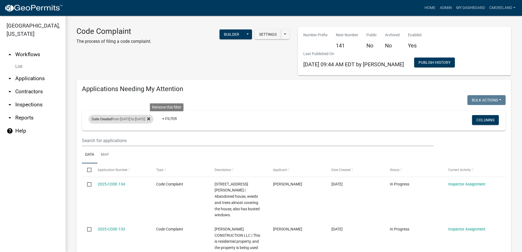
click at [150, 118] on icon at bounding box center [148, 118] width 3 height 3
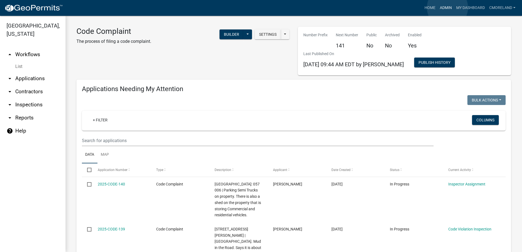
click at [448, 8] on link "Admin" at bounding box center [446, 8] width 16 height 10
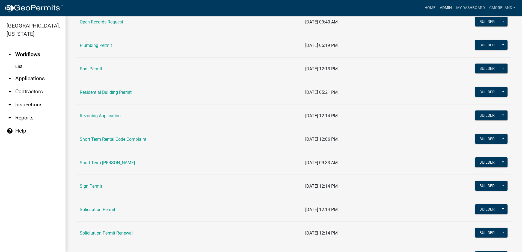
scroll to position [628, 0]
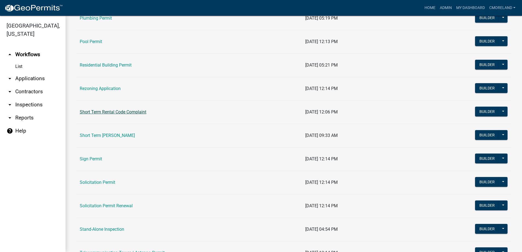
click at [137, 110] on link "Short Term Rental Code Complaint" at bounding box center [113, 112] width 67 height 5
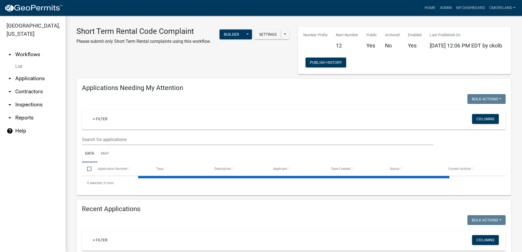
select select "3: 100"
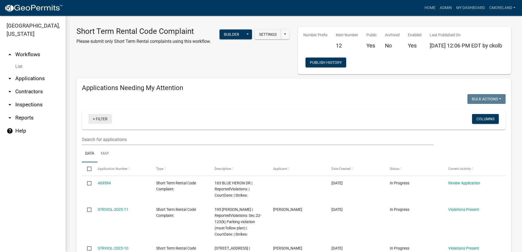
click at [104, 118] on link "+ Filter" at bounding box center [99, 119] width 23 height 10
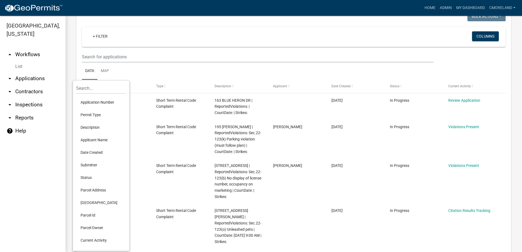
scroll to position [109, 0]
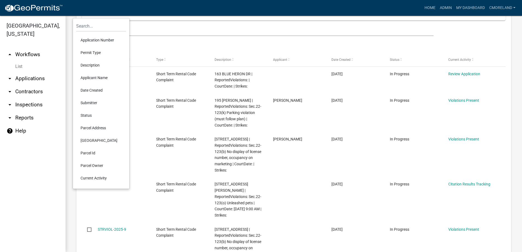
click at [98, 89] on li "Date Created" at bounding box center [101, 90] width 50 height 13
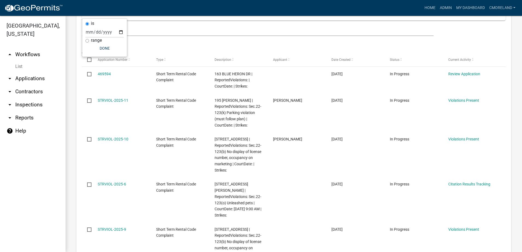
scroll to position [108, 0]
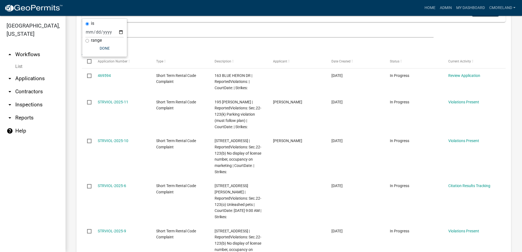
click at [87, 40] on input "range" at bounding box center [87, 41] width 4 height 4
radio input "true"
click at [140, 38] on select "Today Yesterday Current Week Previous Week Current Month Last Month Current Cal…" at bounding box center [123, 37] width 55 height 11
select select "custom"
click at [96, 32] on select "Today Yesterday Current Week Previous Week Current Month Last Month Current Cal…" at bounding box center [123, 37] width 55 height 11
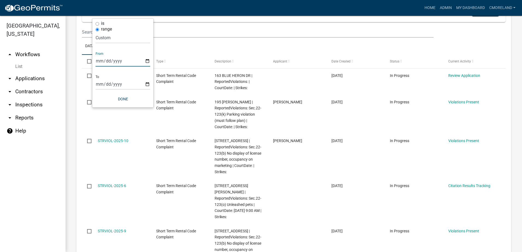
click at [146, 60] on input "date" at bounding box center [123, 60] width 55 height 11
type input "2025-06-01"
click at [151, 84] on input "date" at bounding box center [126, 84] width 55 height 11
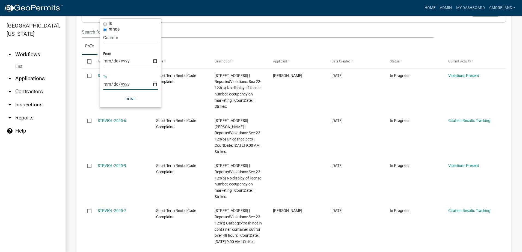
type input "2025-08-31"
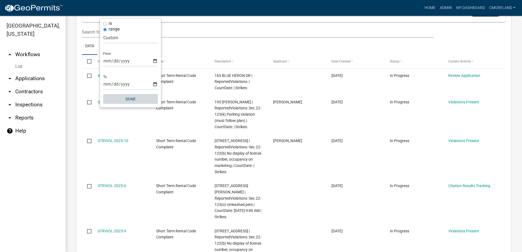
click at [131, 99] on button "Done" at bounding box center [130, 99] width 55 height 10
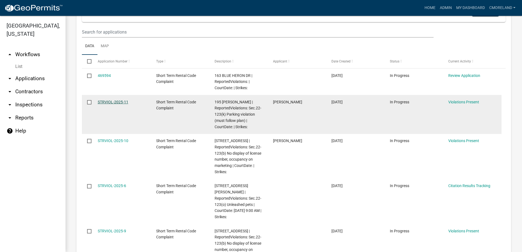
click at [111, 103] on link "STRVIOL-2025-11" at bounding box center [113, 102] width 31 height 4
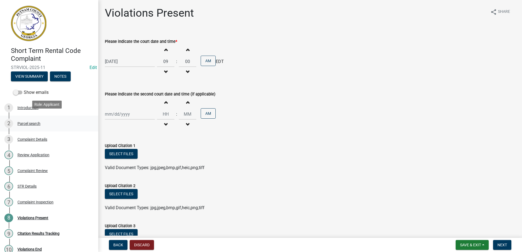
scroll to position [7, 0]
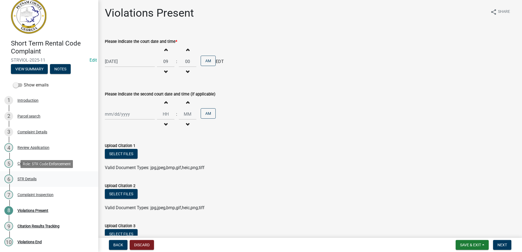
click at [30, 180] on div "STR Details" at bounding box center [26, 179] width 19 height 4
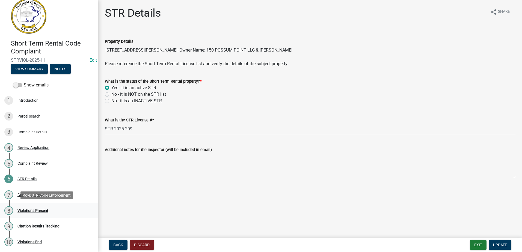
click at [32, 210] on div "Violations Present" at bounding box center [32, 211] width 31 height 4
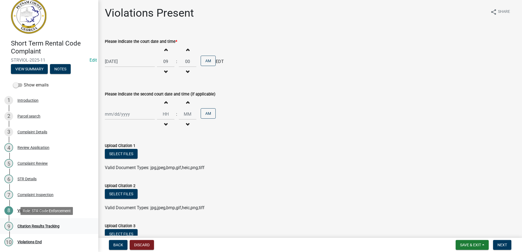
click at [33, 227] on div "Citation Results Tracking" at bounding box center [38, 226] width 42 height 4
click at [32, 210] on div "Violations Present" at bounding box center [32, 211] width 31 height 4
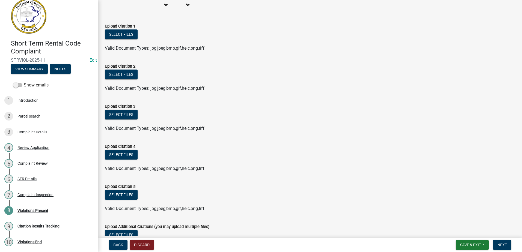
scroll to position [0, 0]
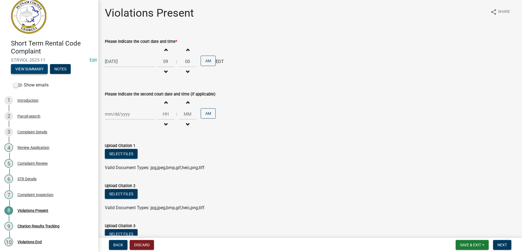
click at [31, 68] on button "View Summary" at bounding box center [29, 69] width 37 height 10
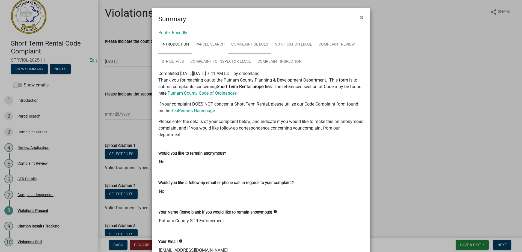
click at [245, 46] on link "Complaint Details" at bounding box center [249, 44] width 43 height 17
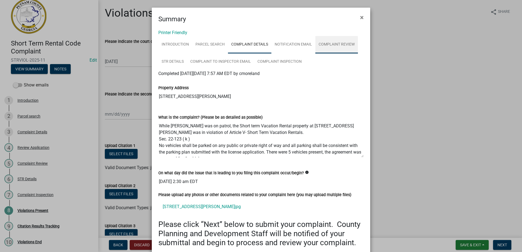
click at [338, 45] on link "Complaint Review" at bounding box center [336, 44] width 43 height 17
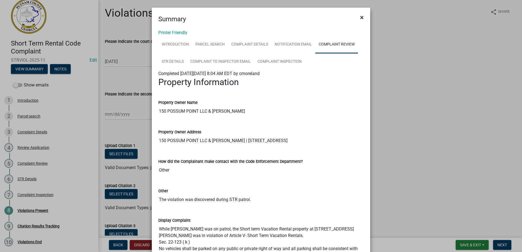
click at [360, 18] on span "×" at bounding box center [362, 18] width 4 height 8
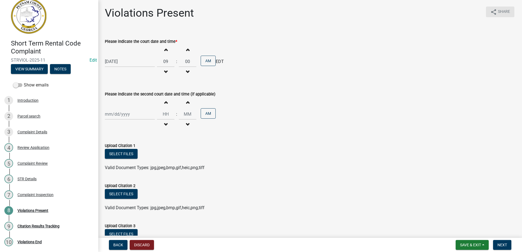
click at [491, 11] on icon "share" at bounding box center [493, 12] width 7 height 7
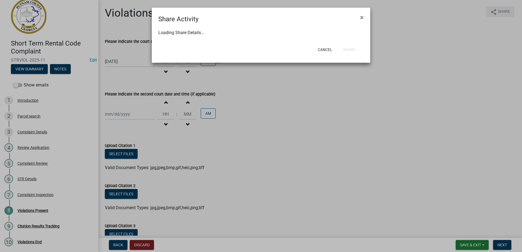
select select "1"
select select "0"
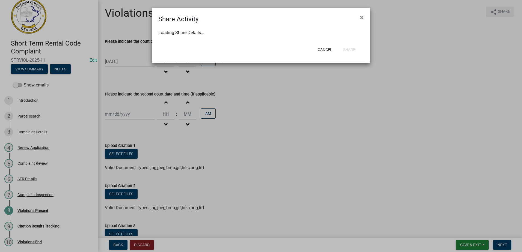
select select "0"
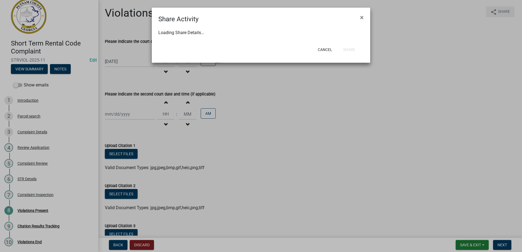
select select "0"
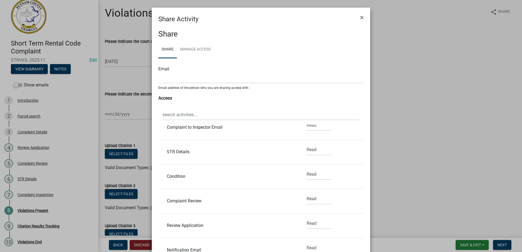
scroll to position [55, 0]
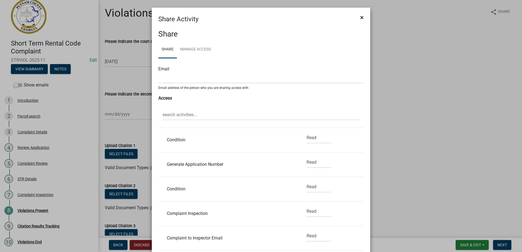
click at [360, 18] on span "×" at bounding box center [362, 18] width 4 height 8
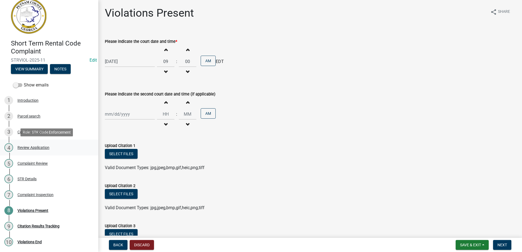
click at [28, 149] on div "Review Application" at bounding box center [33, 148] width 32 height 4
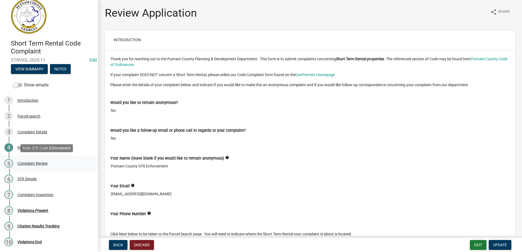
click at [26, 164] on div "Complaint Review" at bounding box center [32, 164] width 30 height 4
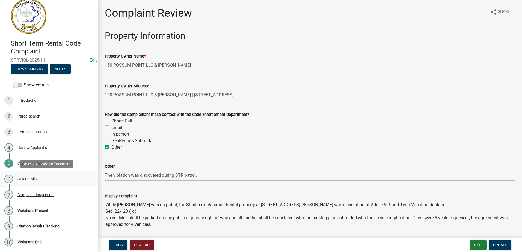
click at [24, 181] on div "STR Details" at bounding box center [26, 179] width 19 height 4
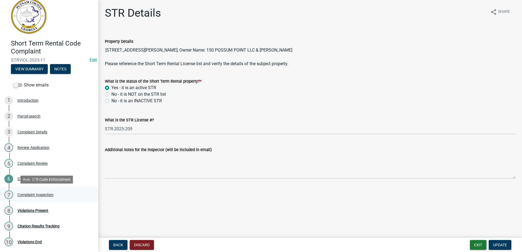
click at [31, 195] on div "Complaint Inspection" at bounding box center [35, 195] width 36 height 4
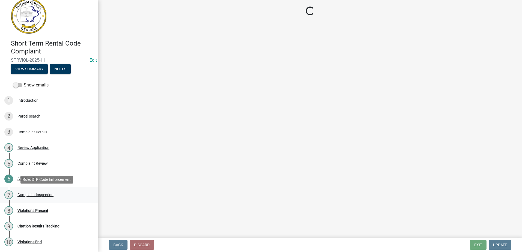
select select "c380d172-9f2c-4baf-80c1-cac0e96bfea3"
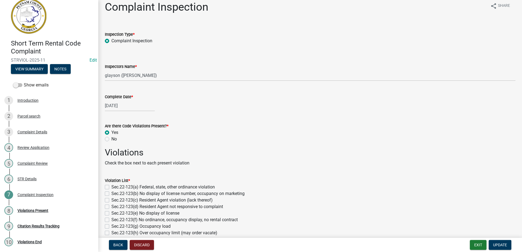
scroll to position [0, 0]
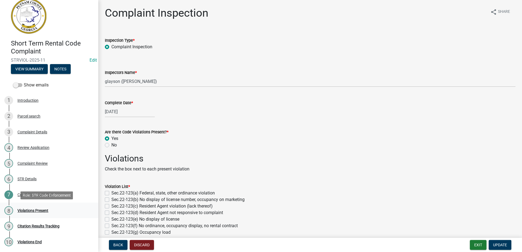
click at [40, 210] on div "Violations Present" at bounding box center [32, 211] width 31 height 4
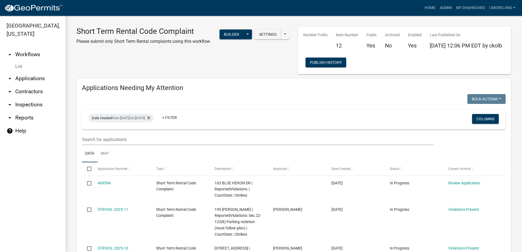
select select "3: 100"
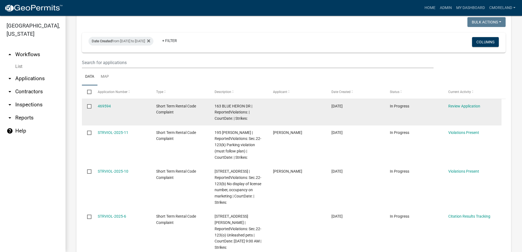
scroll to position [109, 0]
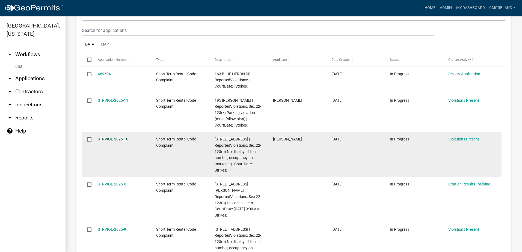
click at [110, 140] on link "STRVIOL-2025-10" at bounding box center [113, 139] width 31 height 4
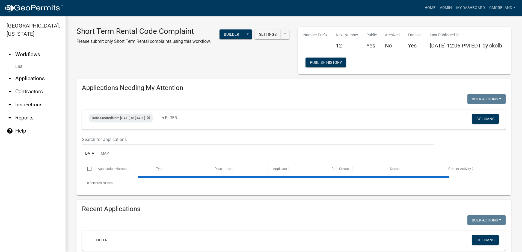
select select "3: 100"
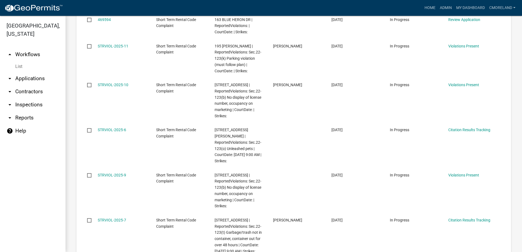
scroll to position [164, 0]
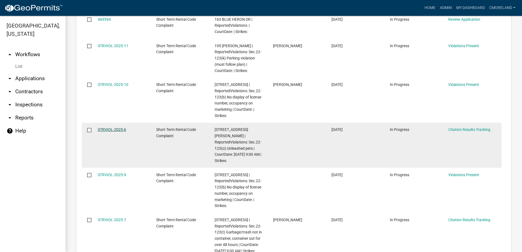
click at [118, 131] on link "STRVIOL-2025-6" at bounding box center [112, 130] width 28 height 4
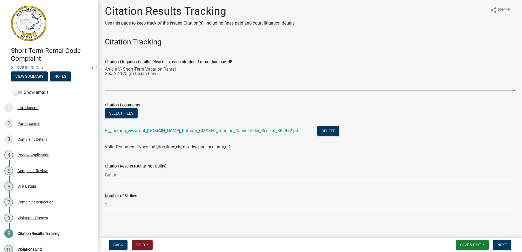
scroll to position [2, 0]
click at [26, 75] on button "View Summary" at bounding box center [29, 77] width 37 height 10
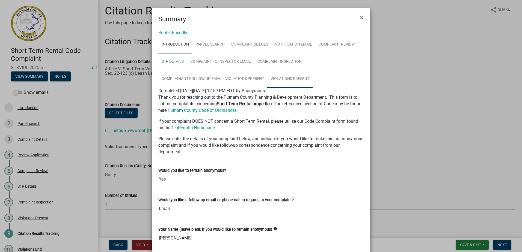
click at [281, 78] on link "Violations Present" at bounding box center [289, 78] width 45 height 17
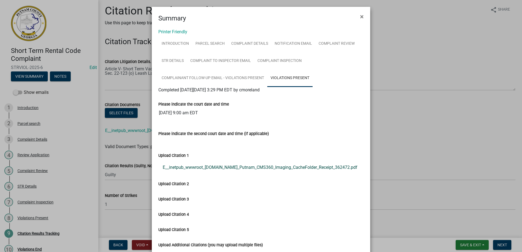
scroll to position [0, 0]
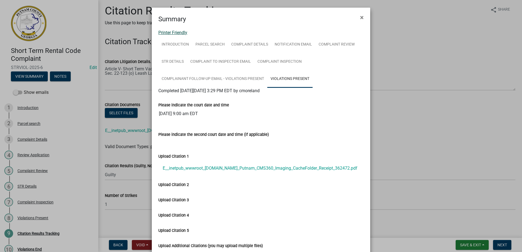
click at [170, 32] on link "Printer Friendly" at bounding box center [172, 32] width 29 height 5
click at [360, 18] on span "×" at bounding box center [362, 18] width 4 height 8
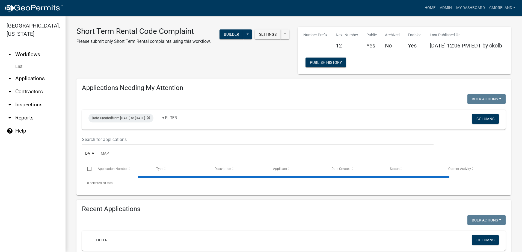
select select "3: 100"
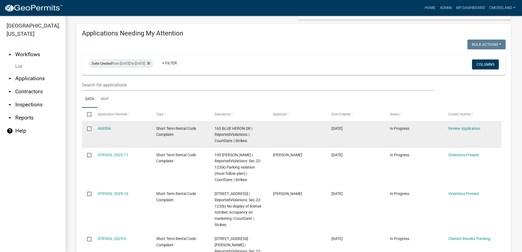
scroll to position [82, 0]
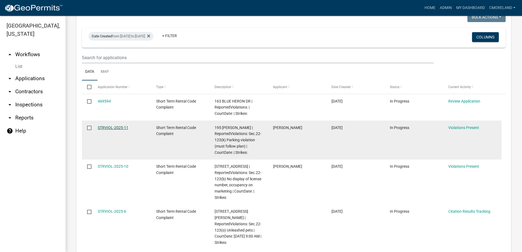
click at [115, 128] on link "STRVIOL-2025-11" at bounding box center [113, 128] width 31 height 4
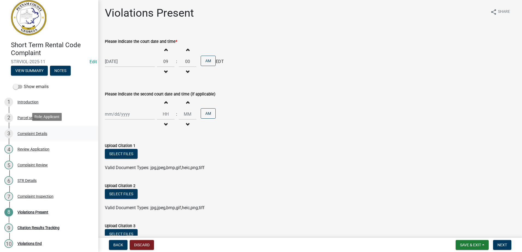
scroll to position [7, 0]
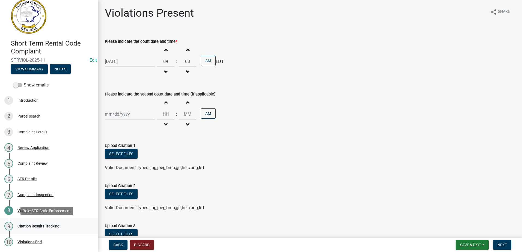
click at [41, 225] on div "Citation Results Tracking" at bounding box center [38, 226] width 42 height 4
click at [42, 226] on div "Citation Results Tracking" at bounding box center [38, 226] width 42 height 4
click at [504, 245] on span "Next" at bounding box center [503, 245] width 10 height 4
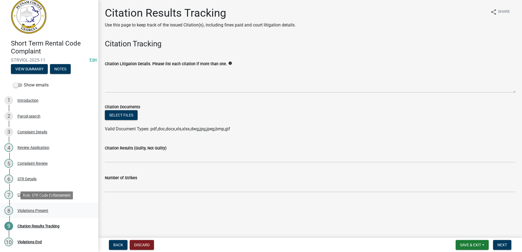
click at [37, 209] on div "Violations Present" at bounding box center [32, 211] width 31 height 4
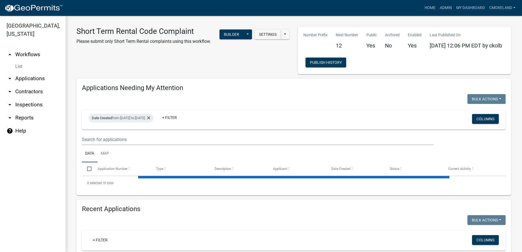
select select "3: 100"
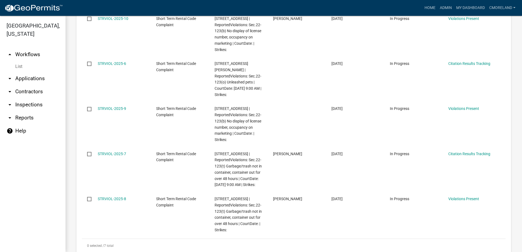
scroll to position [246, 0]
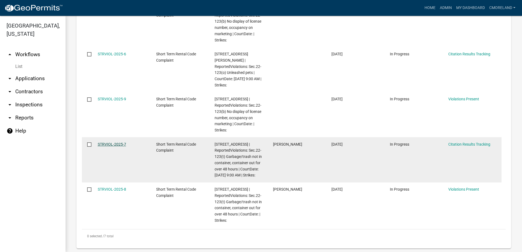
click at [115, 142] on link "STRVIOL-2025-7" at bounding box center [112, 144] width 28 height 4
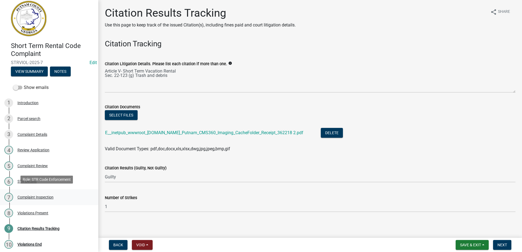
scroll to position [7, 0]
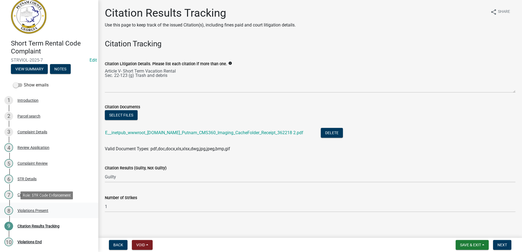
click at [38, 208] on div "8 Violations Present" at bounding box center [46, 210] width 85 height 9
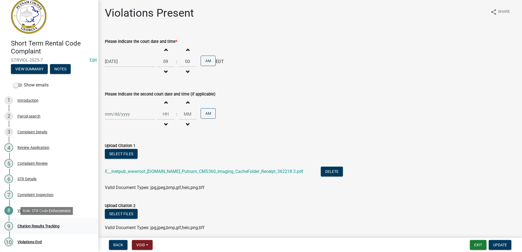
click at [37, 225] on div "Citation Results Tracking" at bounding box center [38, 226] width 42 height 4
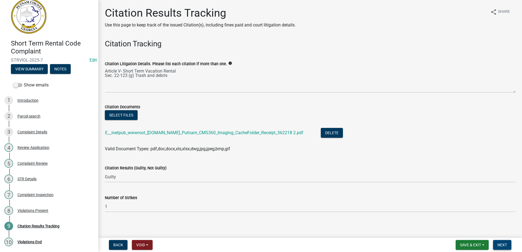
click at [504, 245] on span "Next" at bounding box center [503, 245] width 10 height 4
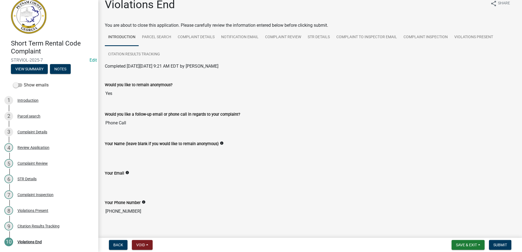
scroll to position [0, 0]
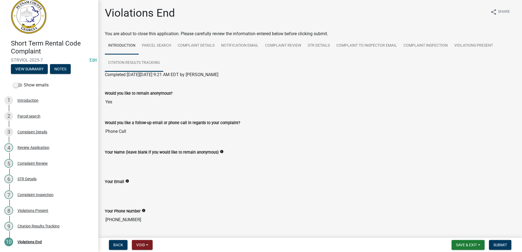
click at [141, 61] on link "Citation Results Tracking" at bounding box center [134, 62] width 58 height 17
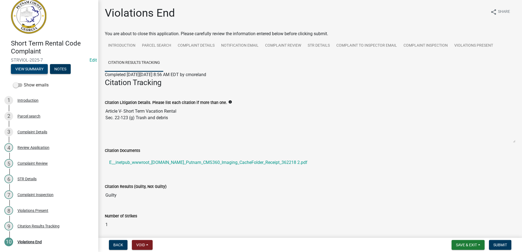
click at [40, 69] on button "View Summary" at bounding box center [29, 69] width 37 height 10
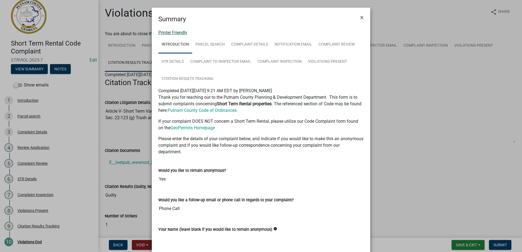
click at [172, 33] on link "Printer Friendly" at bounding box center [172, 32] width 29 height 5
click at [360, 16] on span "×" at bounding box center [362, 18] width 4 height 8
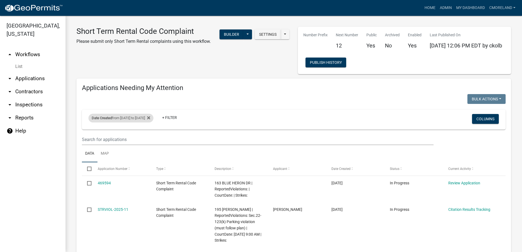
select select "3: 100"
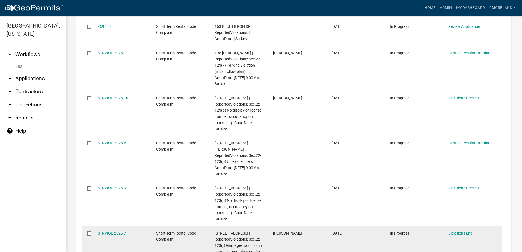
scroll to position [137, 0]
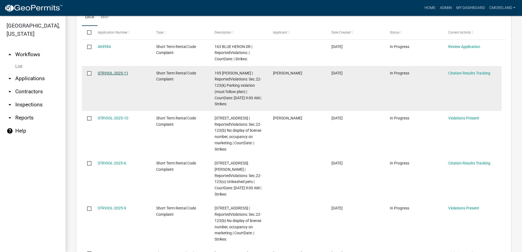
click at [121, 73] on link "STRVIOL-2025-11" at bounding box center [113, 73] width 31 height 4
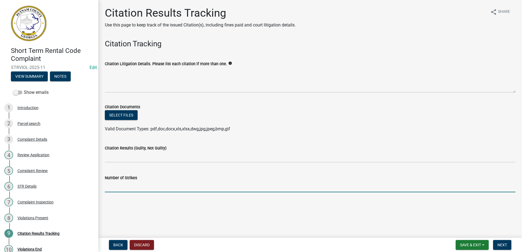
click at [112, 188] on input "Number of Strikes" at bounding box center [310, 186] width 411 height 11
type input "1"
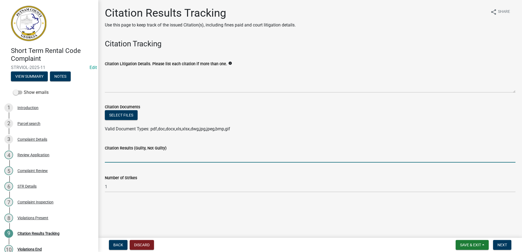
click at [114, 157] on input "Citation Results (Guilty, Not Guilty)" at bounding box center [310, 157] width 411 height 11
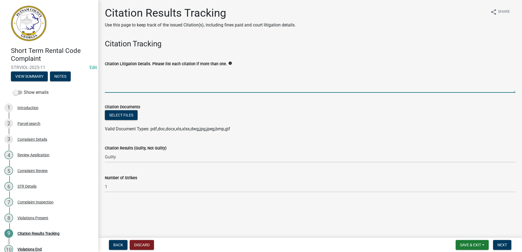
click at [115, 89] on textarea "Citation Litigation Details. Please list each citation if more than one." at bounding box center [310, 80] width 411 height 26
click at [122, 115] on button "Select files" at bounding box center [121, 115] width 33 height 10
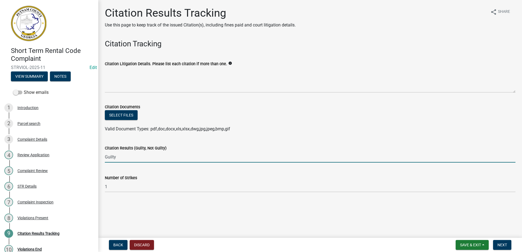
click at [120, 156] on input "Guilty" at bounding box center [310, 157] width 411 height 11
type input "G"
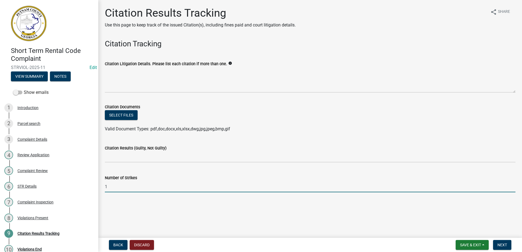
click at [114, 188] on input "1" at bounding box center [310, 186] width 411 height 11
click at [29, 75] on button "View Summary" at bounding box center [29, 77] width 37 height 10
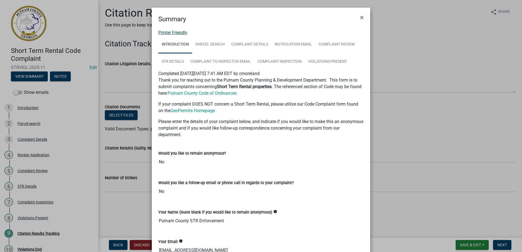
click at [172, 32] on link "Printer Friendly" at bounding box center [172, 32] width 29 height 5
click at [361, 17] on span "×" at bounding box center [362, 18] width 4 height 8
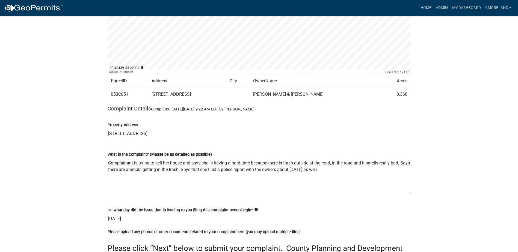
scroll to position [321, 0]
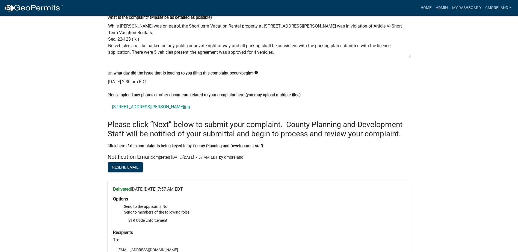
scroll to position [546, 0]
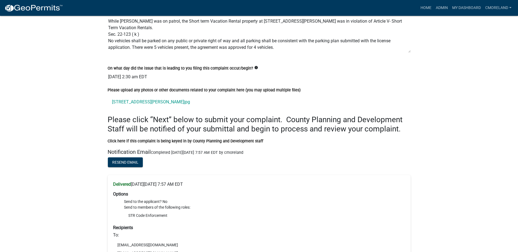
click at [342, 82] on input "[DATE] 2:30 am EDT" at bounding box center [259, 77] width 303 height 11
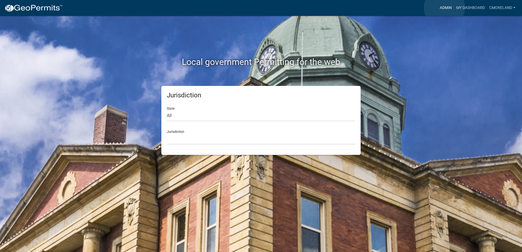
click at [445, 7] on link "Admin" at bounding box center [446, 8] width 16 height 10
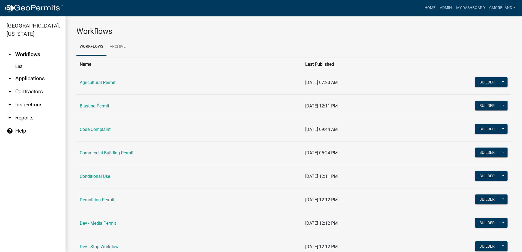
click at [31, 103] on link "arrow_drop_down Inspections" at bounding box center [33, 104] width 66 height 13
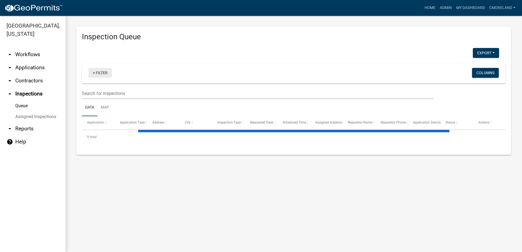
click at [99, 72] on link "+ Filter" at bounding box center [99, 73] width 23 height 10
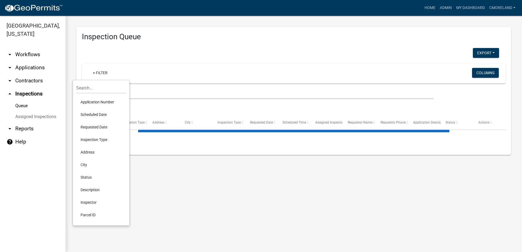
click at [93, 113] on li "Scheduled Date" at bounding box center [101, 114] width 50 height 13
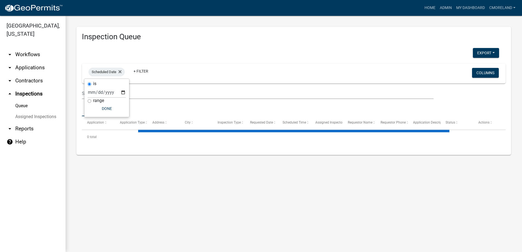
select select "2: 50"
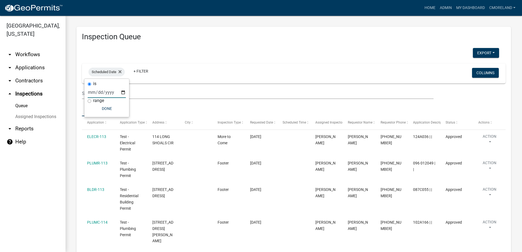
click at [122, 91] on input "date" at bounding box center [107, 92] width 38 height 11
type input "[DATE]"
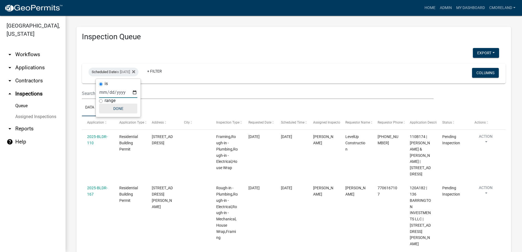
click at [117, 106] on button "Done" at bounding box center [118, 109] width 38 height 10
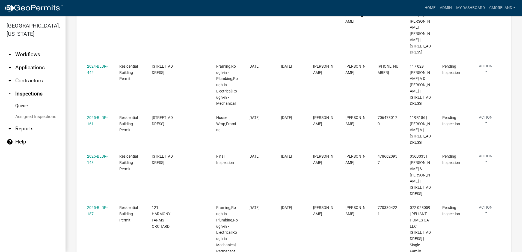
scroll to position [382, 0]
